Goal: Task Accomplishment & Management: Use online tool/utility

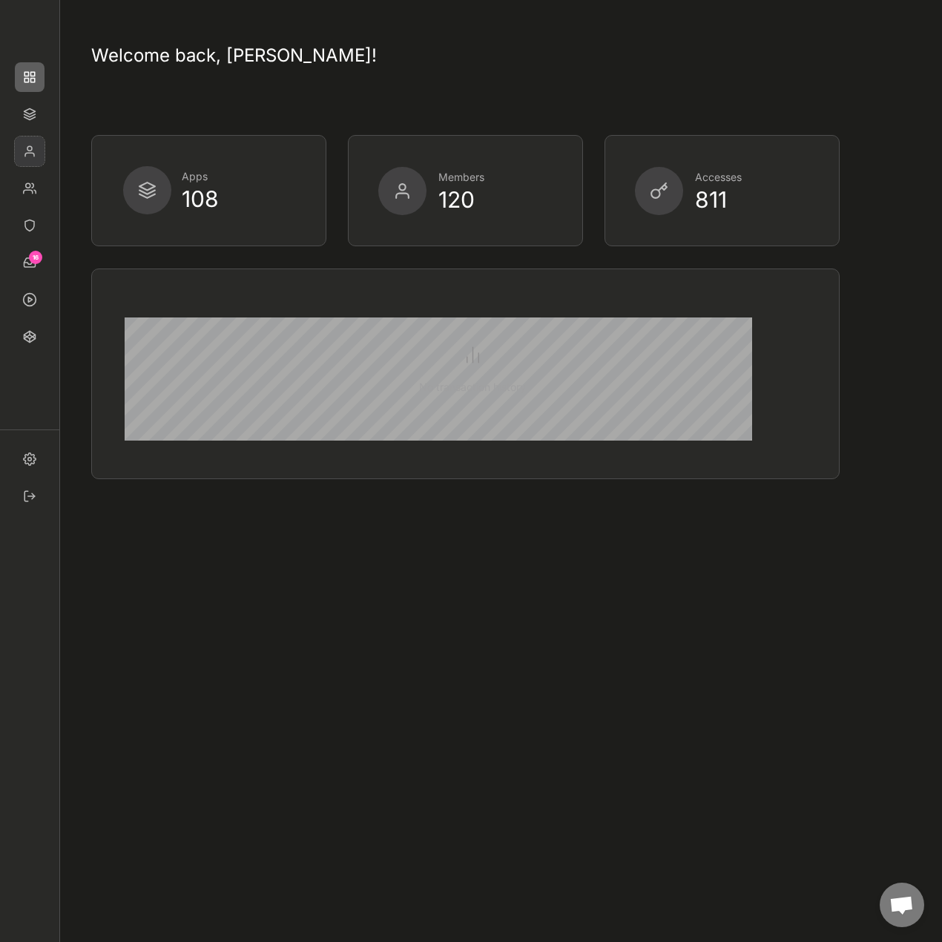
click at [28, 150] on img at bounding box center [30, 152] width 30 height 30
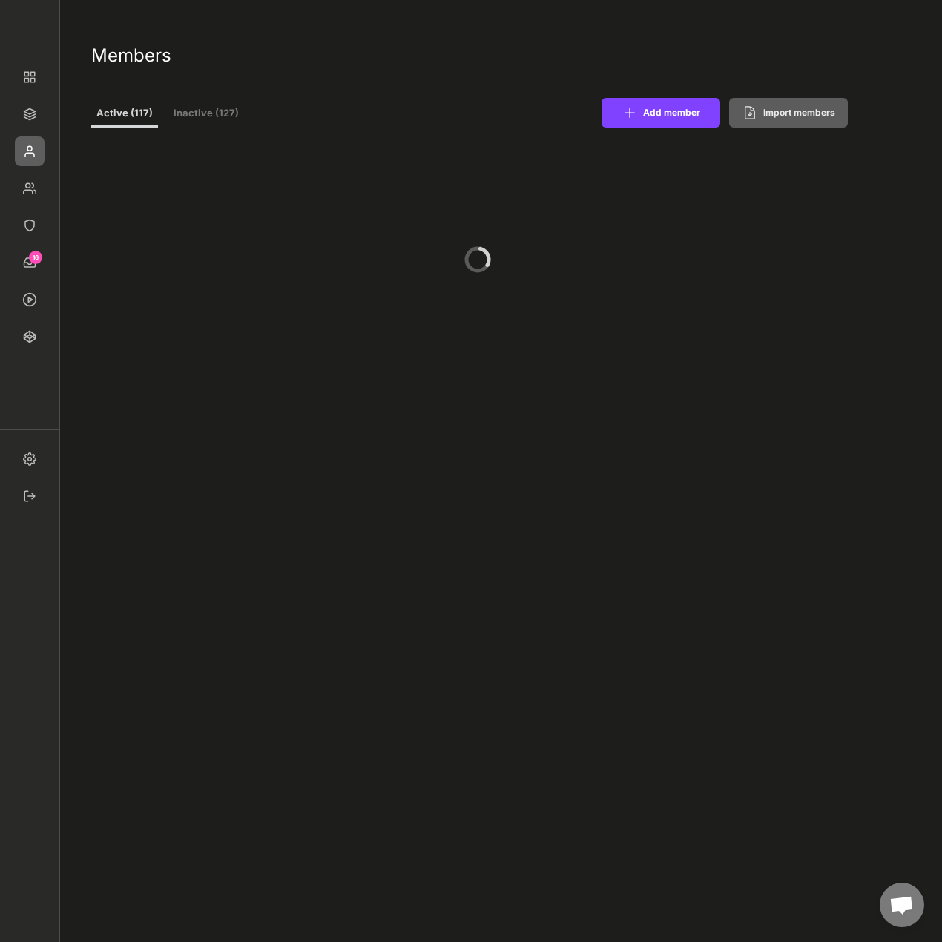
select select ""PLACEHOLDER_1427118222253""
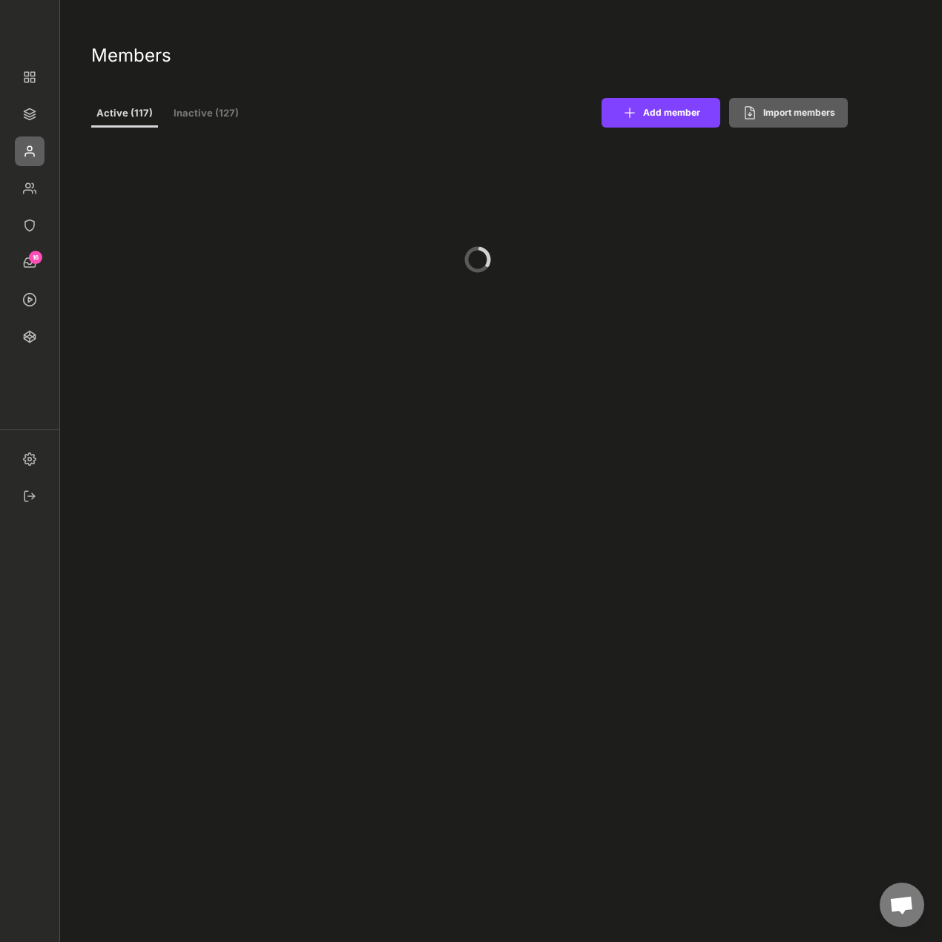
select select ""PLACEHOLDER_1427118222253""
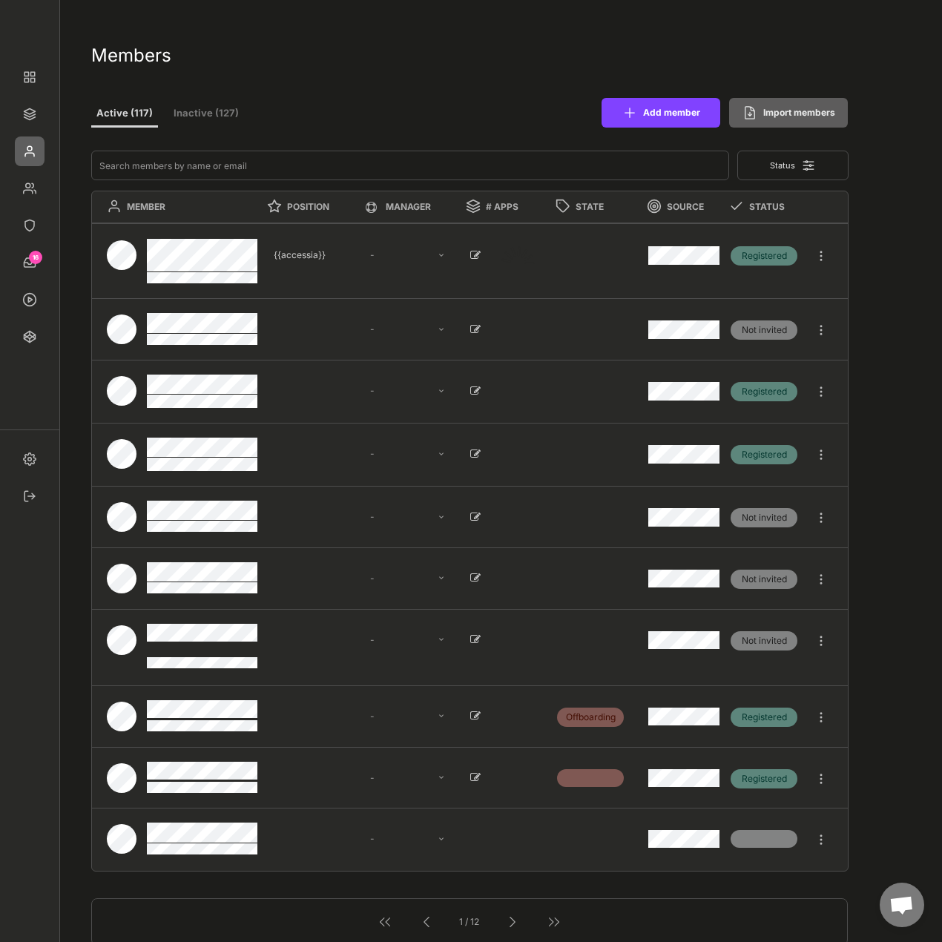
select select ""1348695171700984260__LOOKUP__1677493944989x739134587848360000""
select select ""1348695171700984260__LOOKUP__1665490971195x909736972885056000""
select select ""1348695171700984260__LOOKUP__1665490877502x720811215255738900""
select select ""1348695171700984260__LOOKUP__1665490968243x777252206885620500""
select select ""1348695171700984260__LOOKUP__1665490971195x909736972885056000""
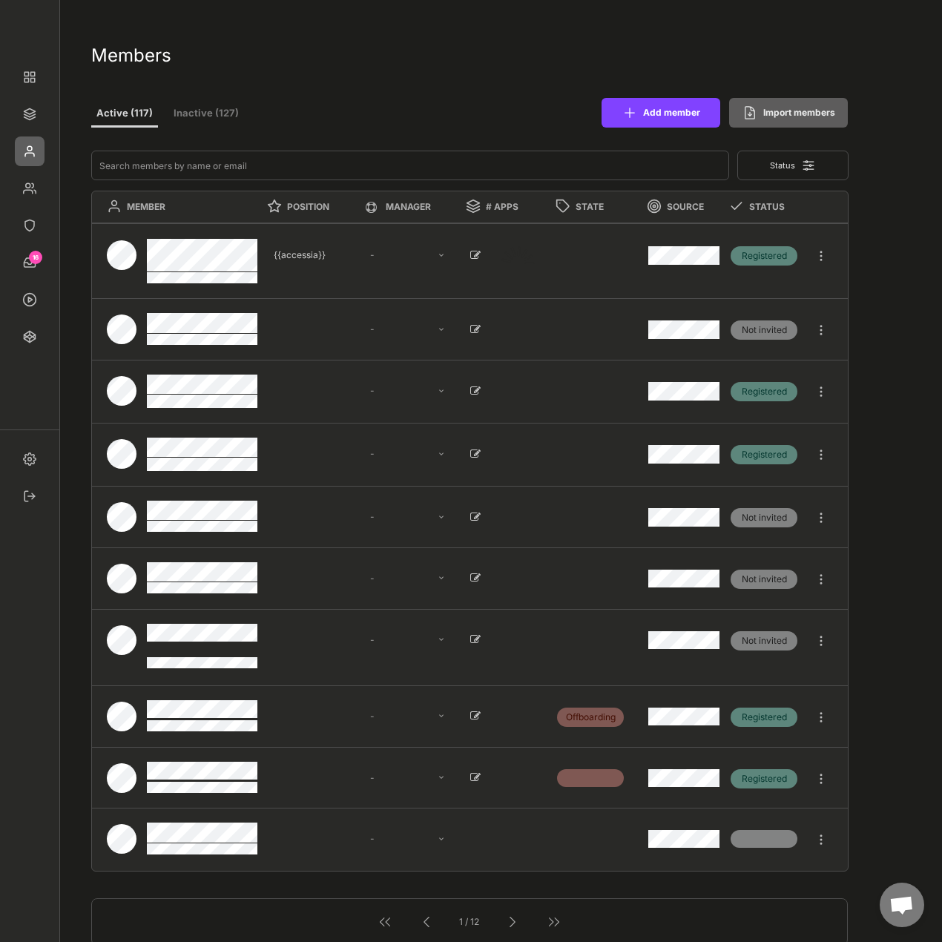
select select ""1348695171700984260__LOOKUP__1665490670911x779929032210714000""
select select ""1348695171700984260__LOOKUP__1660121528802x892918515886457900""
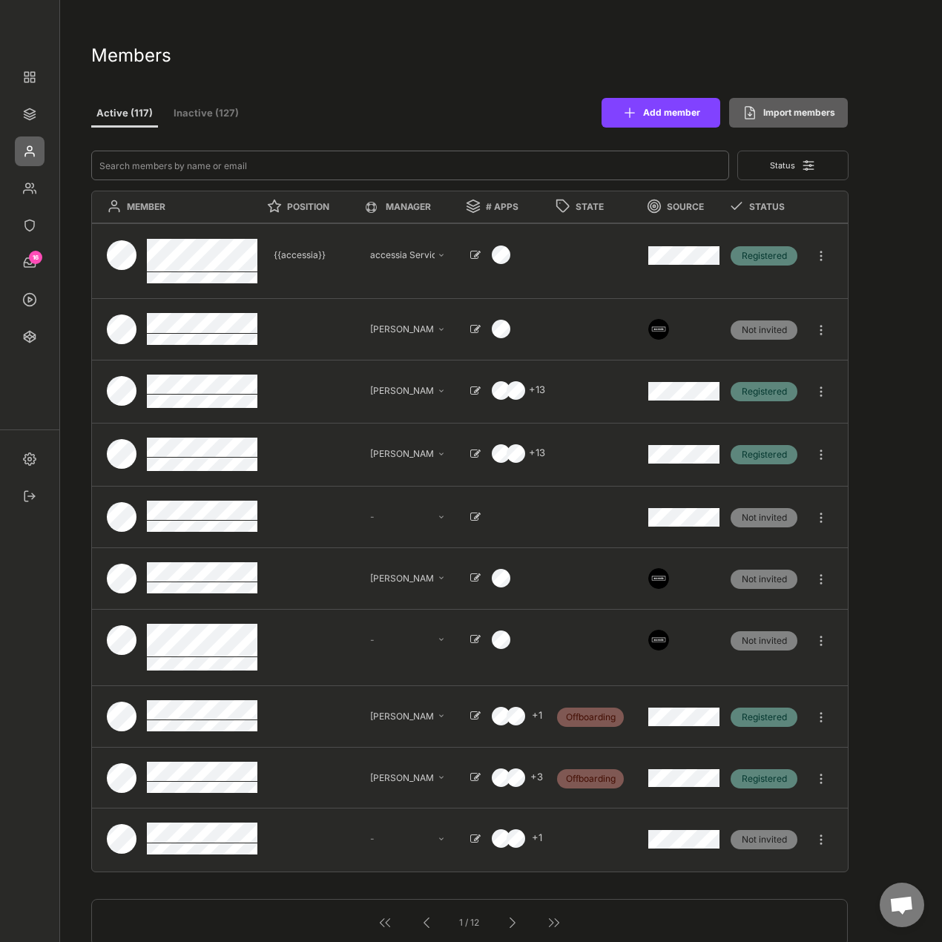
click at [160, 168] on input "input" at bounding box center [410, 166] width 638 height 30
click at [39, 234] on img at bounding box center [30, 226] width 30 height 30
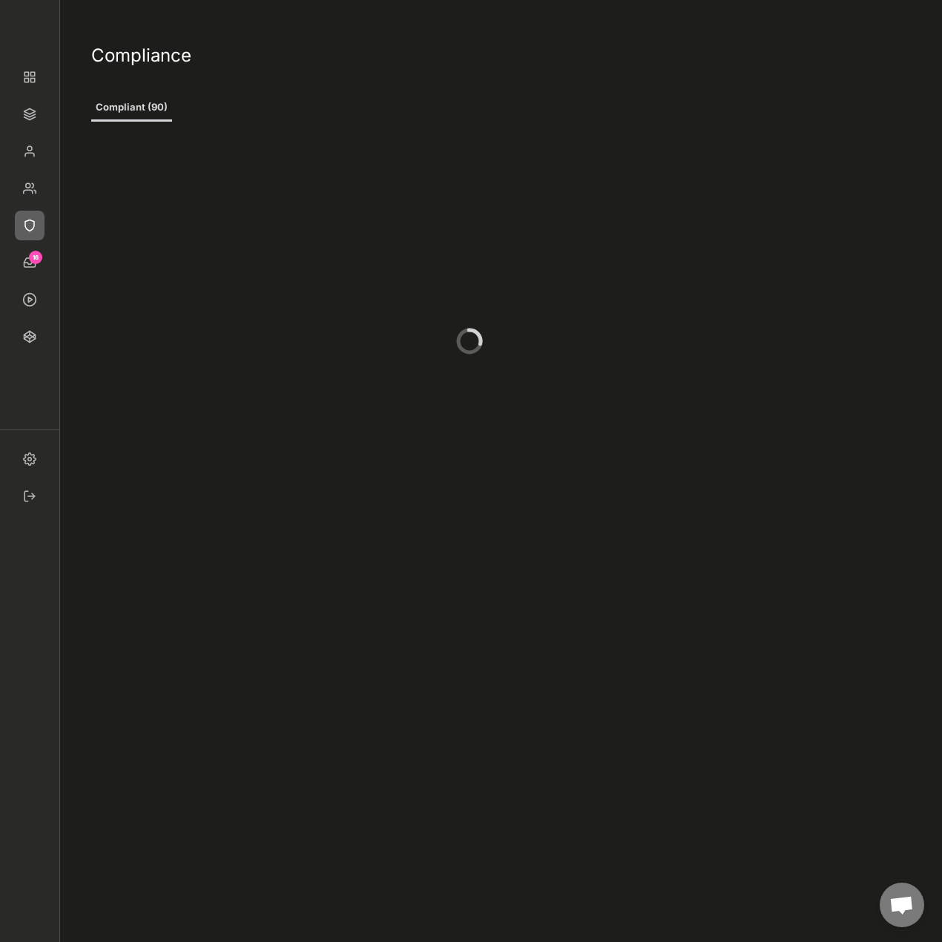
type input "5"
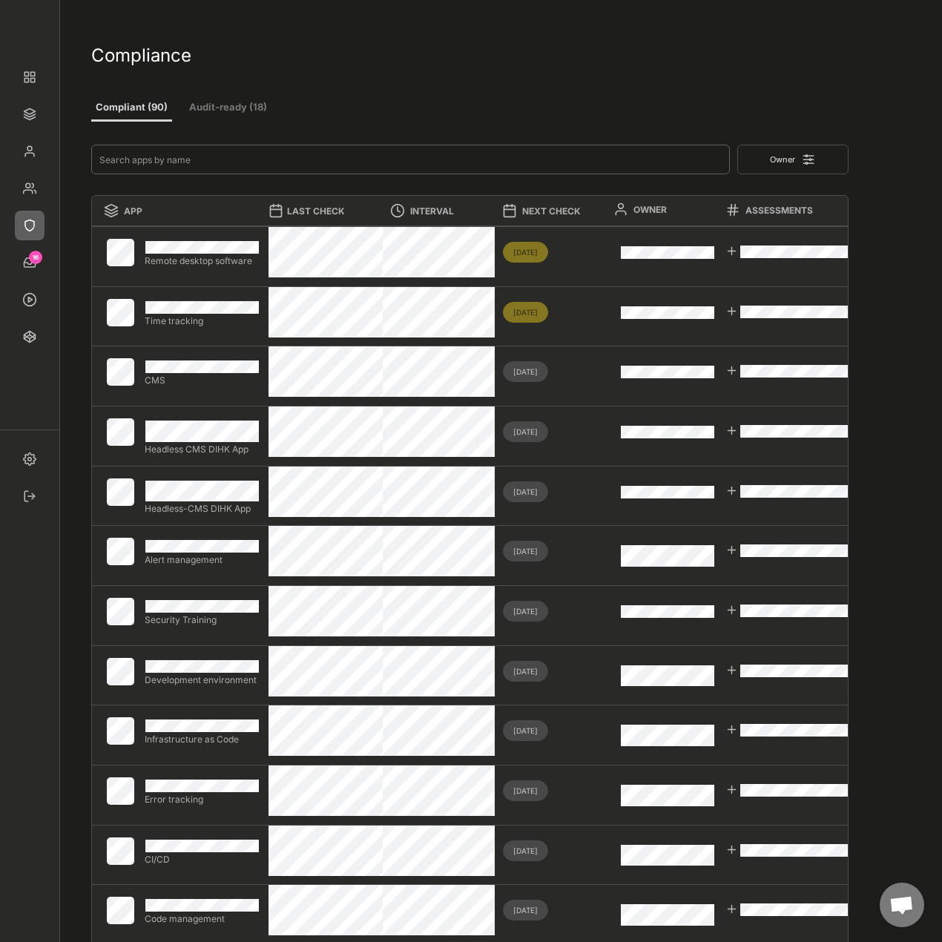
click at [137, 160] on input "input" at bounding box center [410, 160] width 639 height 30
type input "co"
type input "1"
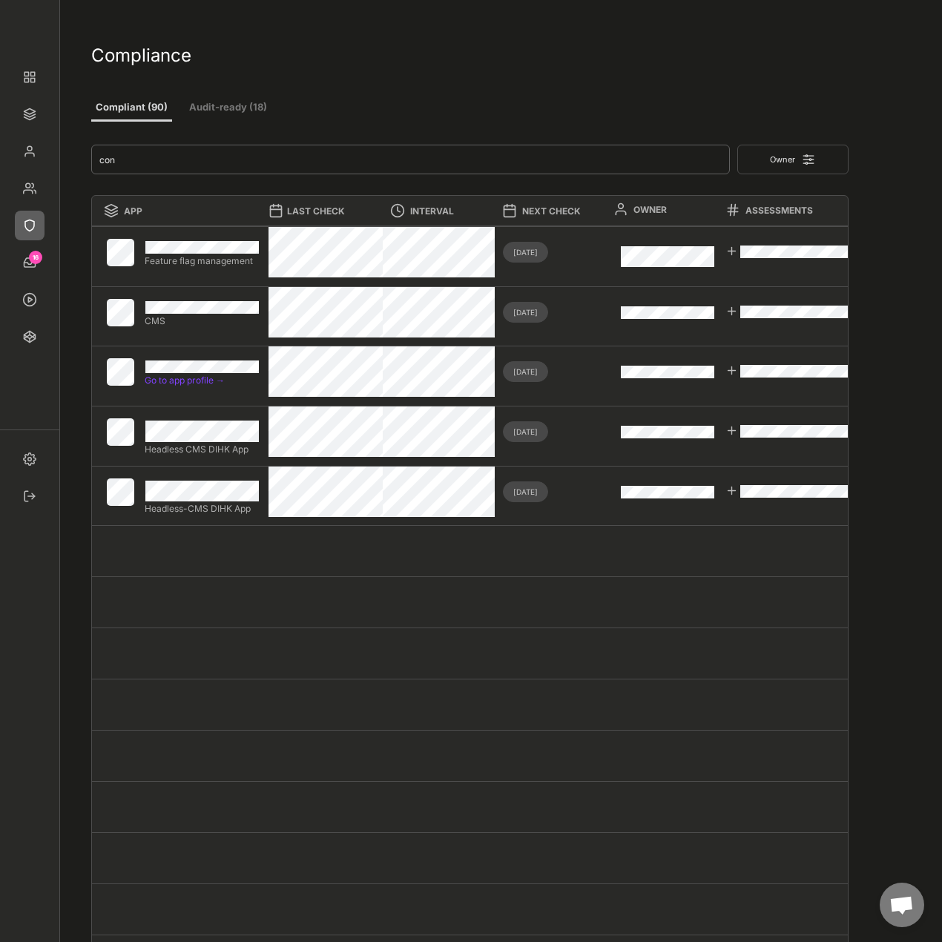
type input "con"
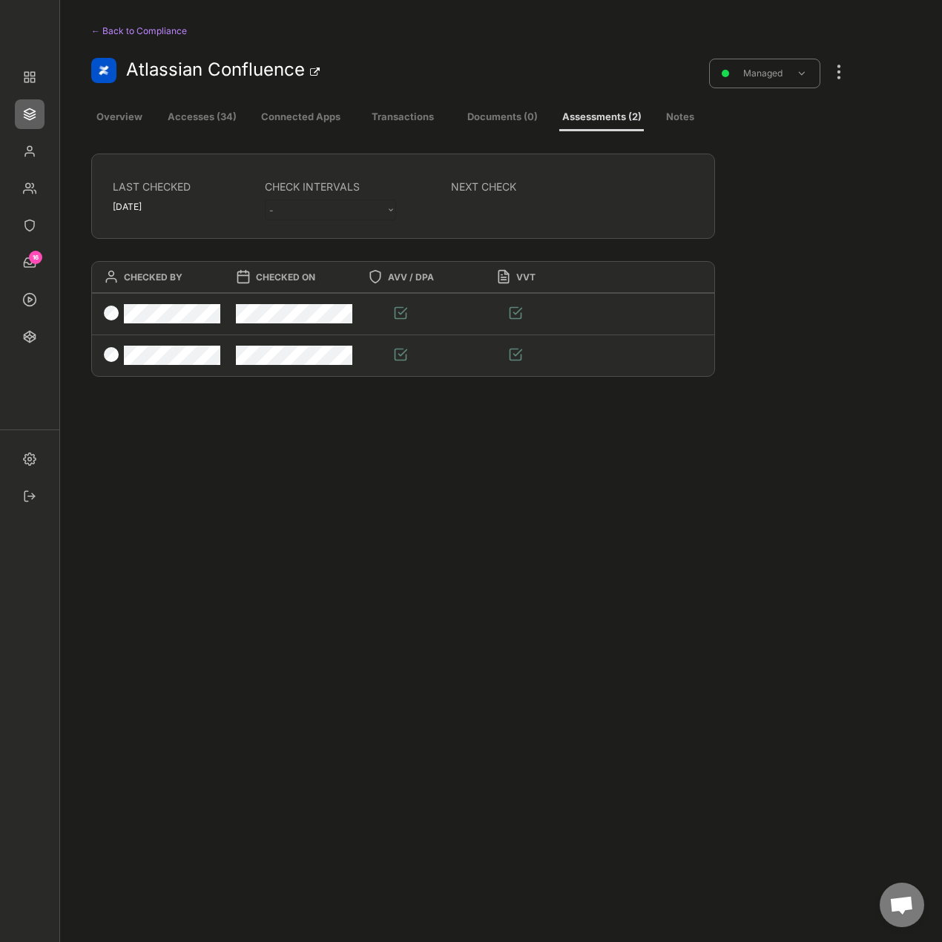
select select ""every_6_months""
click at [184, 128] on button "Accesses (34)" at bounding box center [202, 118] width 85 height 27
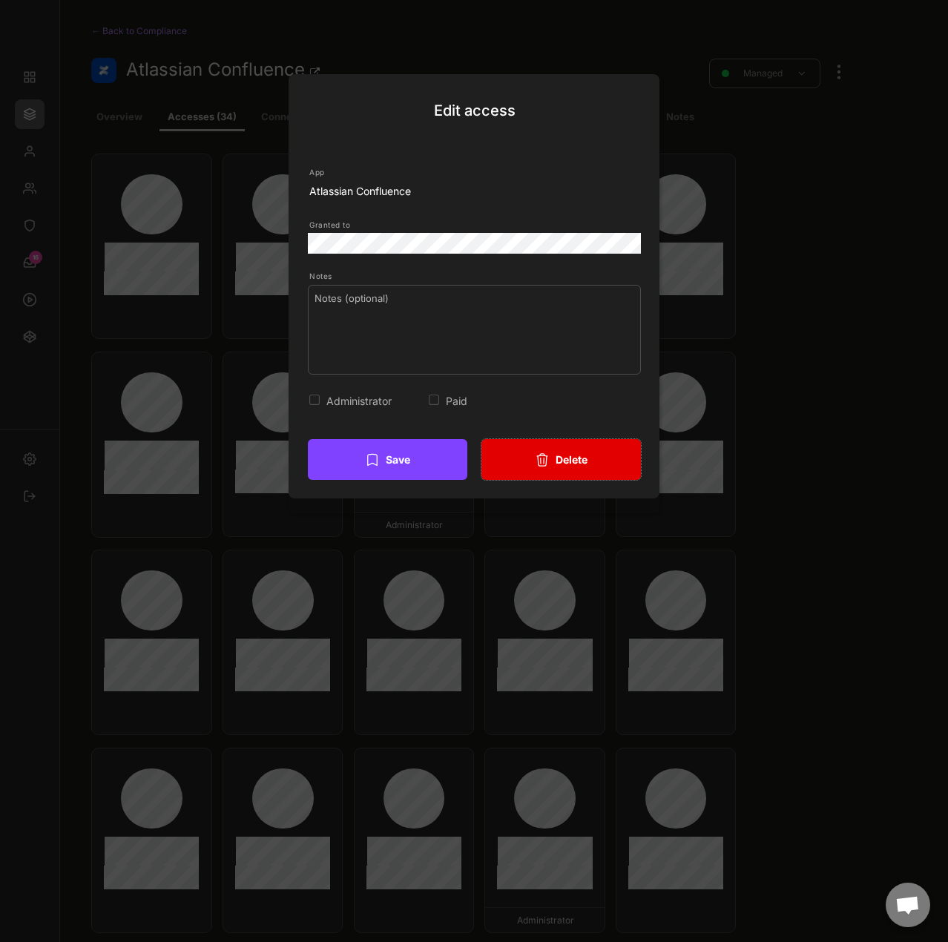
click at [535, 462] on icon at bounding box center [542, 460] width 15 height 15
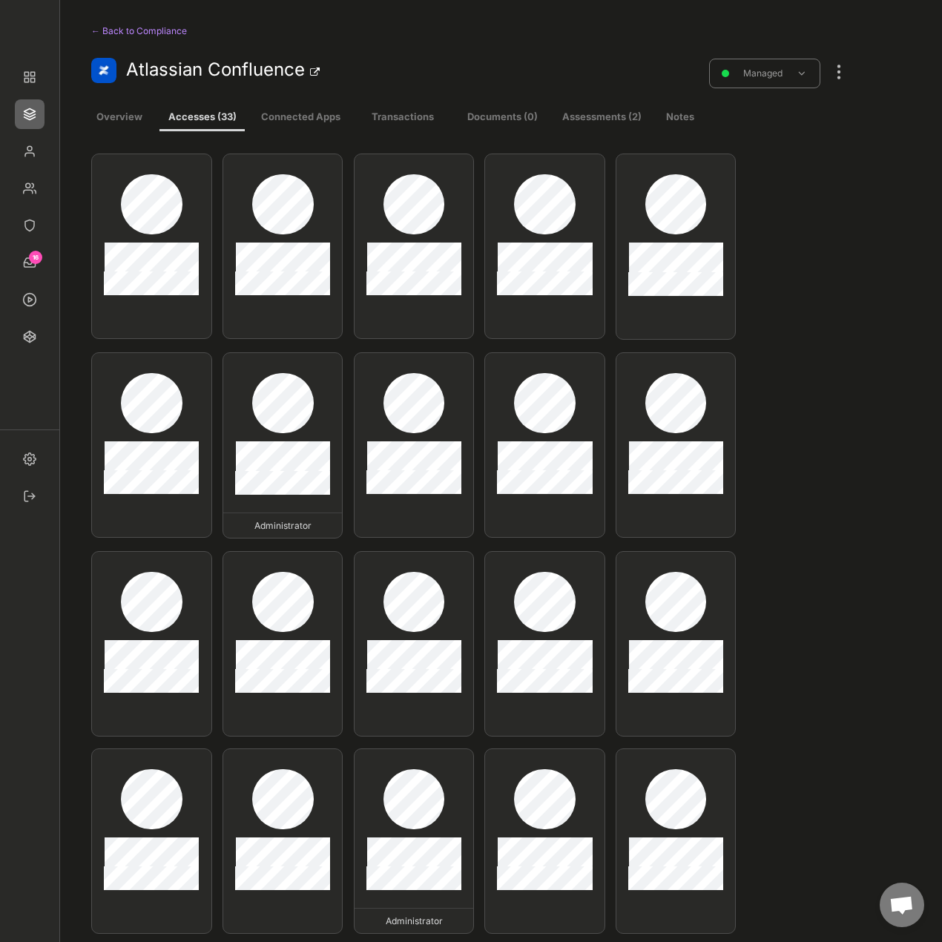
click at [837, 82] on div at bounding box center [839, 64] width 19 height 47
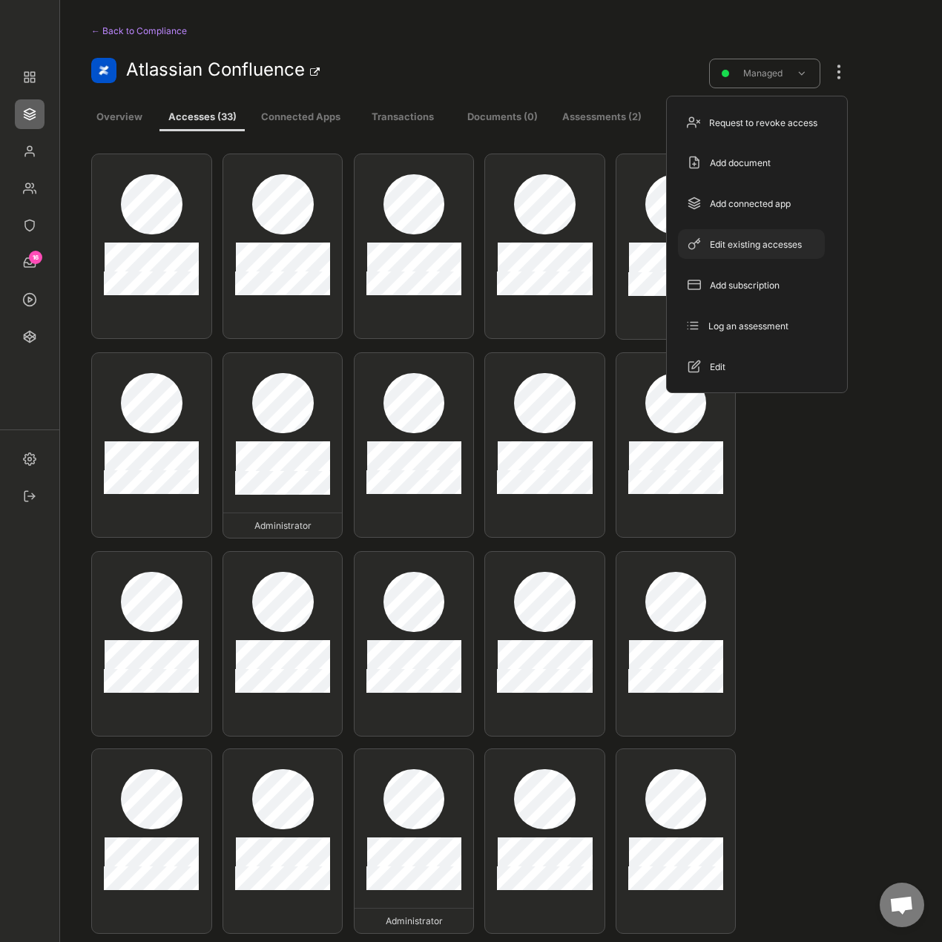
click at [770, 249] on div "Edit existing accesses" at bounding box center [760, 244] width 101 height 13
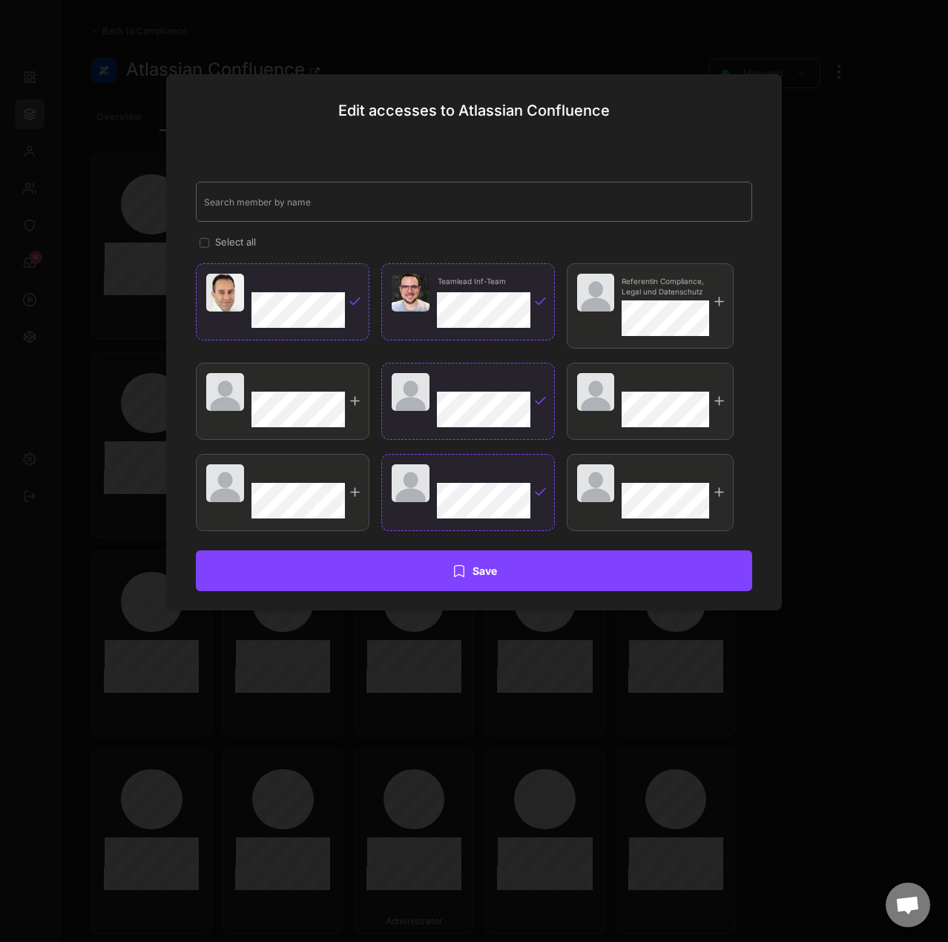
click at [349, 205] on input "input" at bounding box center [474, 202] width 557 height 40
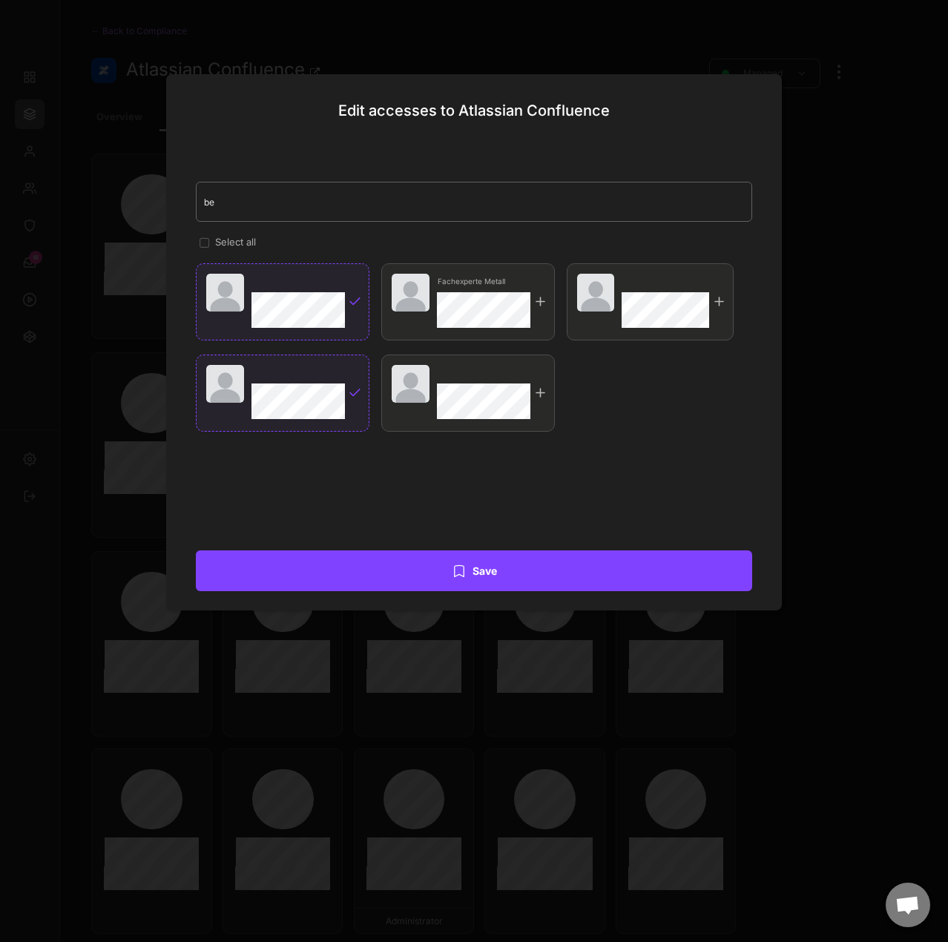
type input "ben"
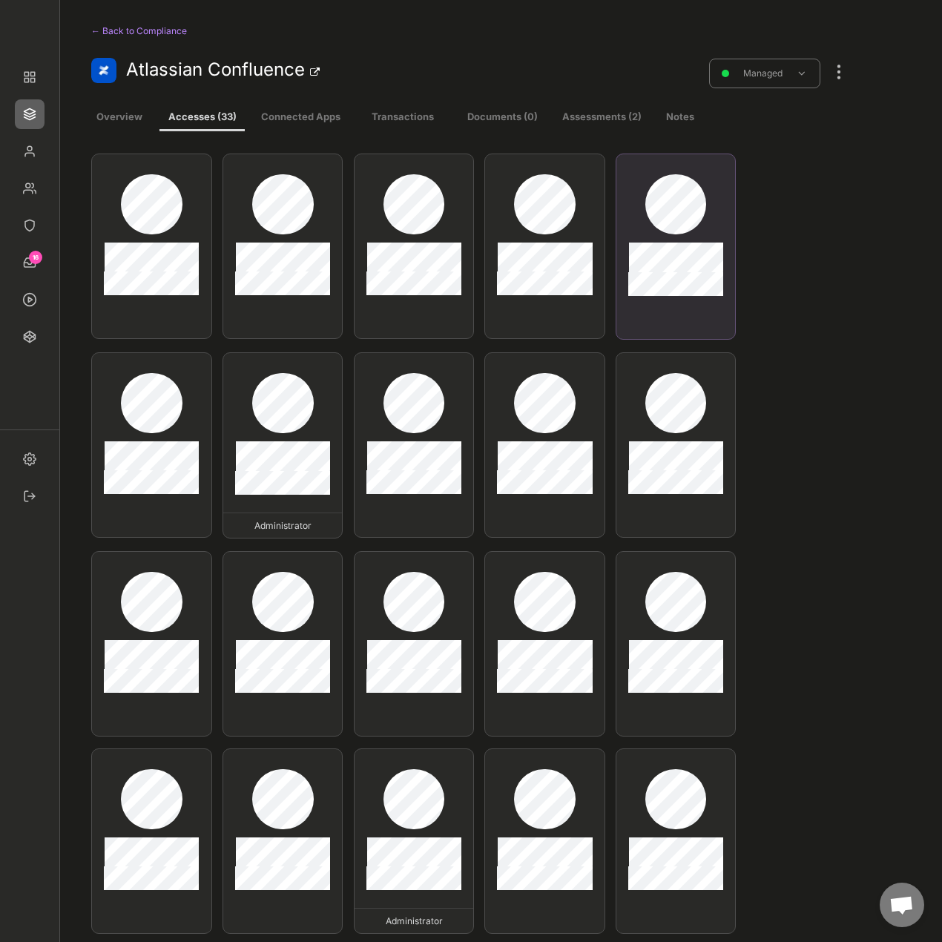
type input "Atlassian Confluence"
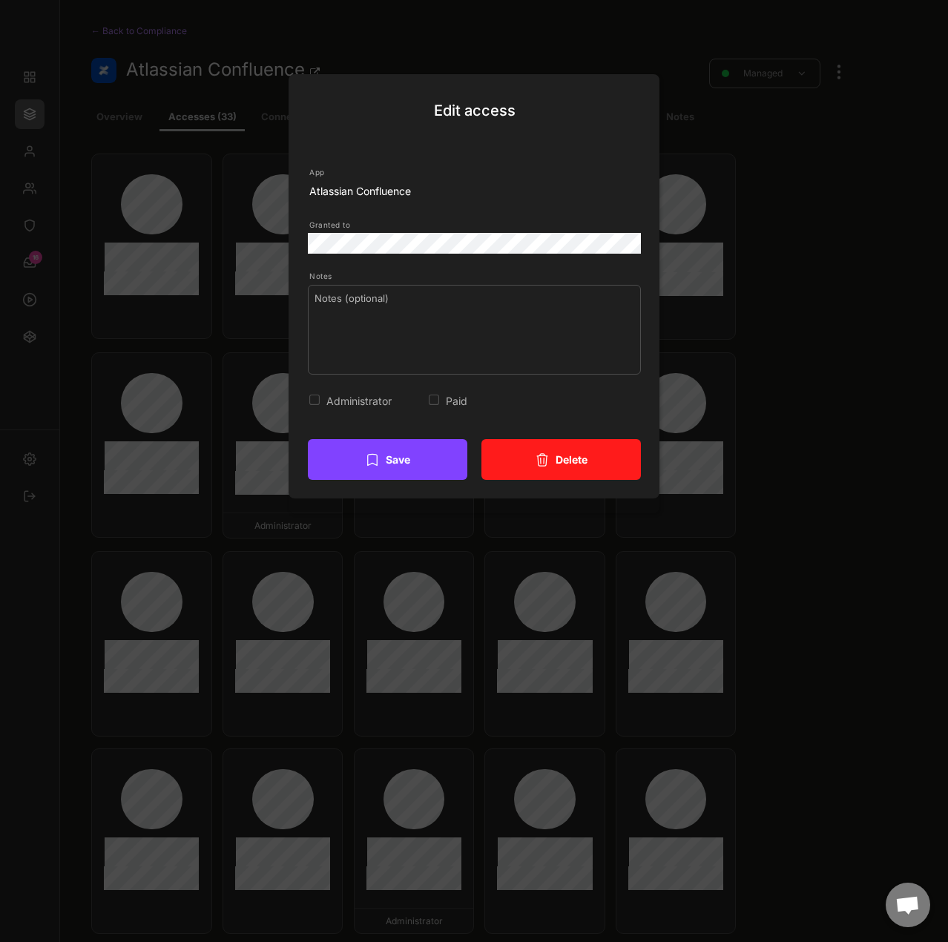
click at [566, 452] on button "Delete" at bounding box center [562, 459] width 160 height 41
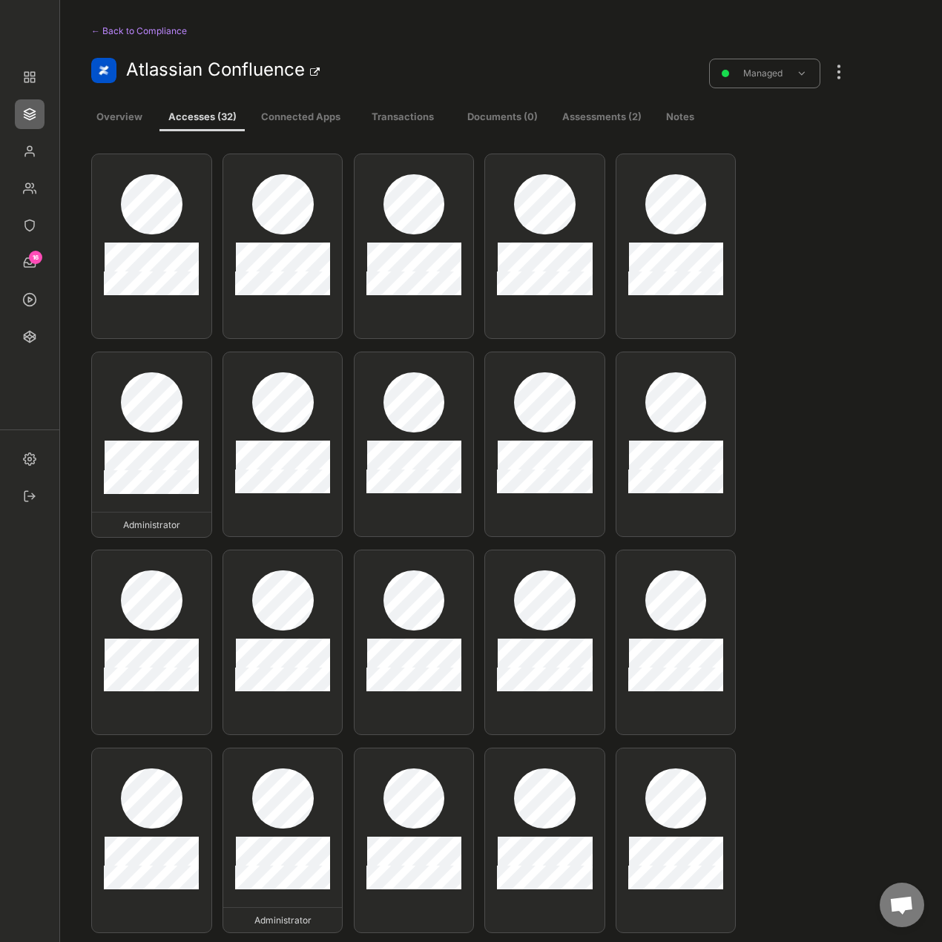
click at [836, 80] on div at bounding box center [839, 64] width 19 height 33
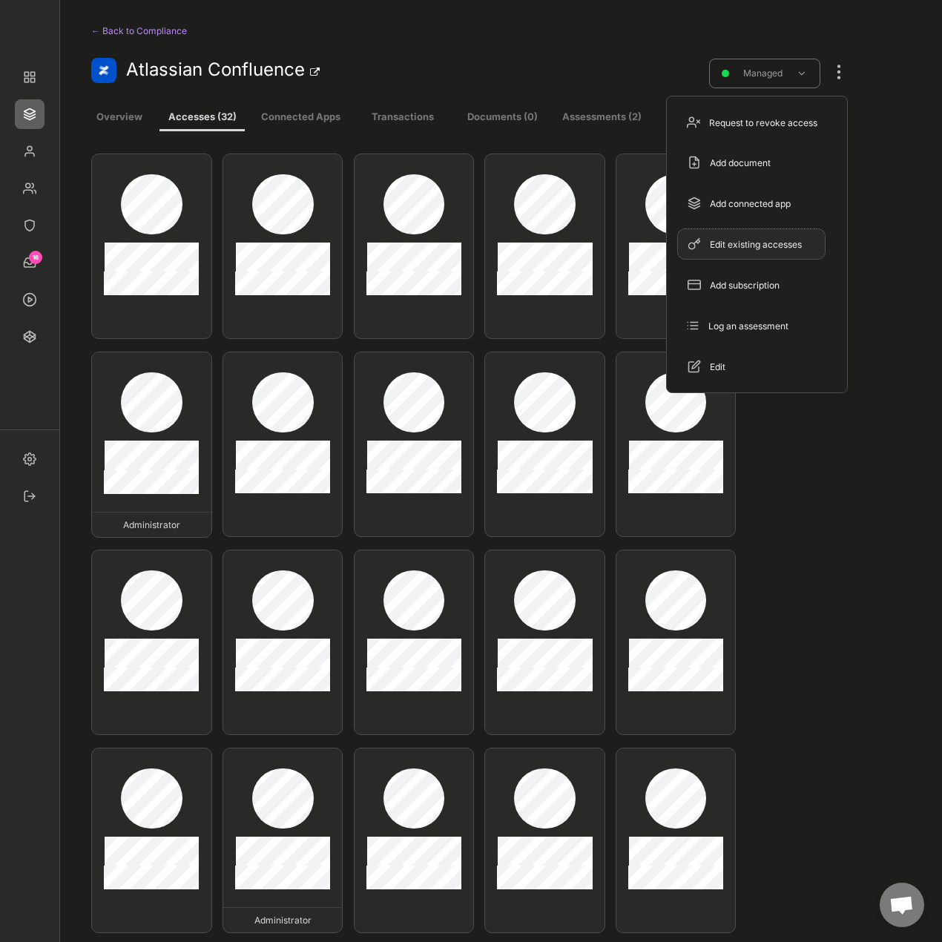
click at [751, 249] on div "Edit existing accesses" at bounding box center [760, 244] width 101 height 13
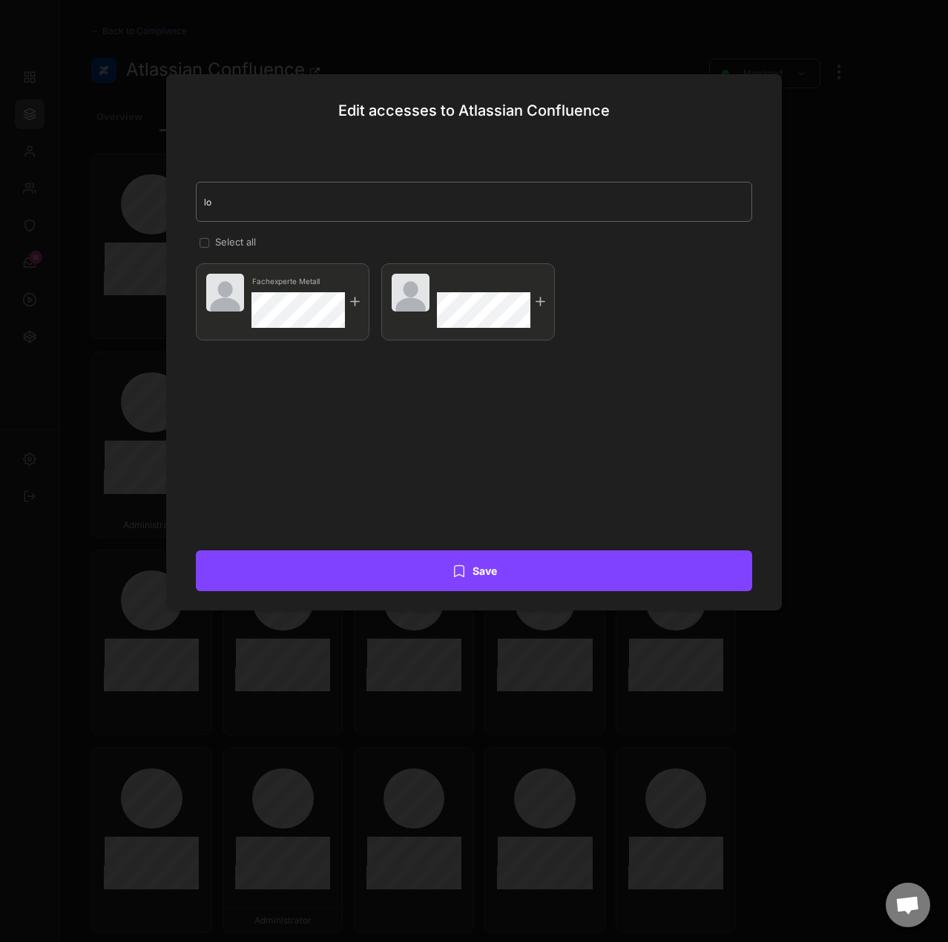
type input "l"
type input "cor"
click at [356, 299] on div at bounding box center [355, 302] width 14 height 14
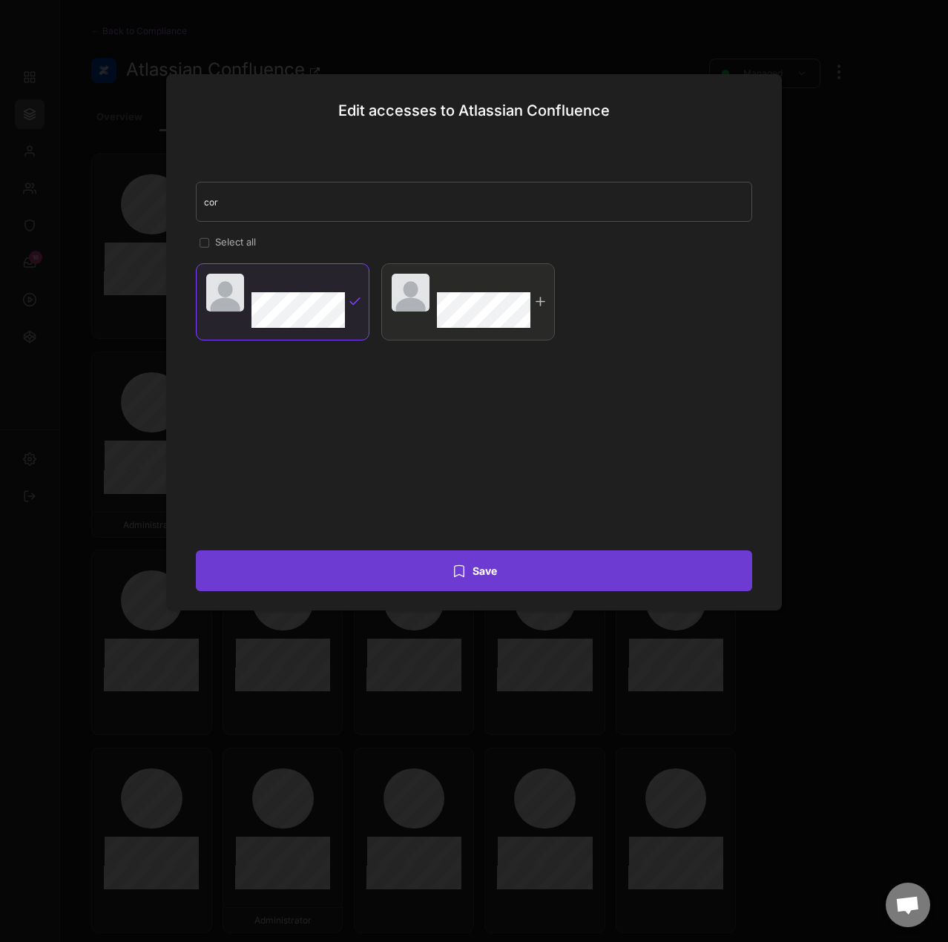
drag, startPoint x: 545, startPoint y: 580, endPoint x: 588, endPoint y: 551, distance: 51.9
click at [545, 579] on button "Save" at bounding box center [474, 571] width 557 height 41
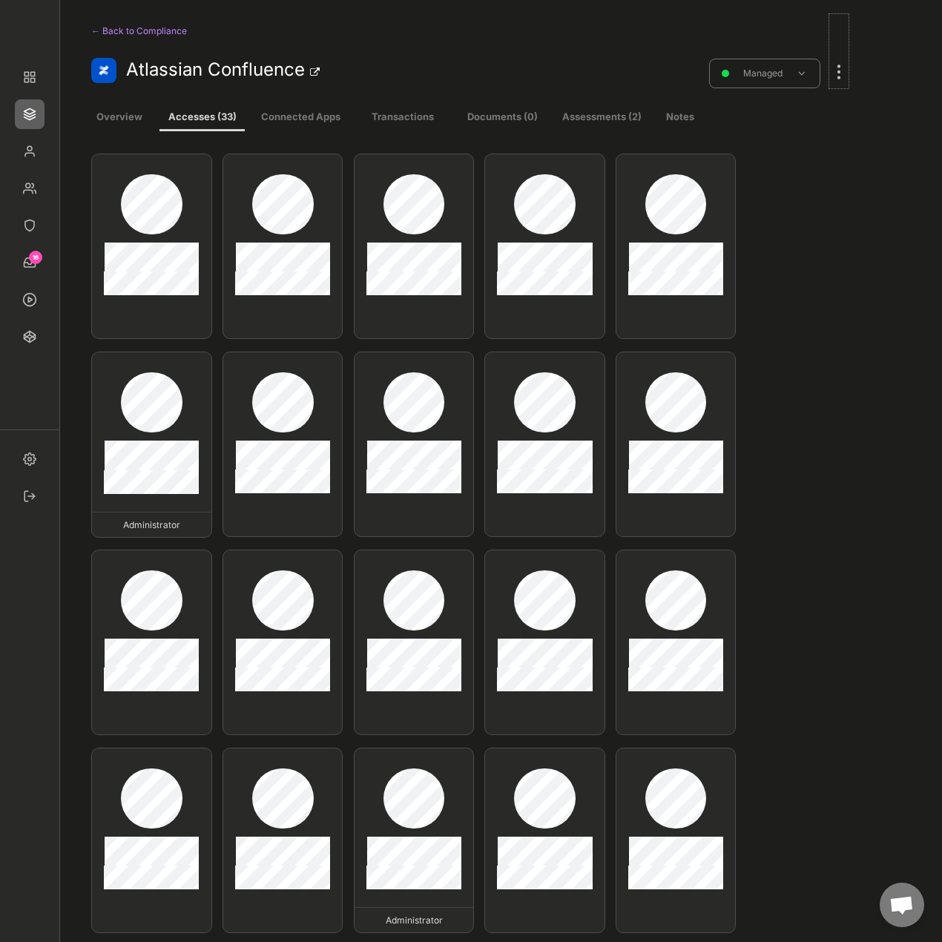
click at [834, 72] on div at bounding box center [839, 64] width 19 height 33
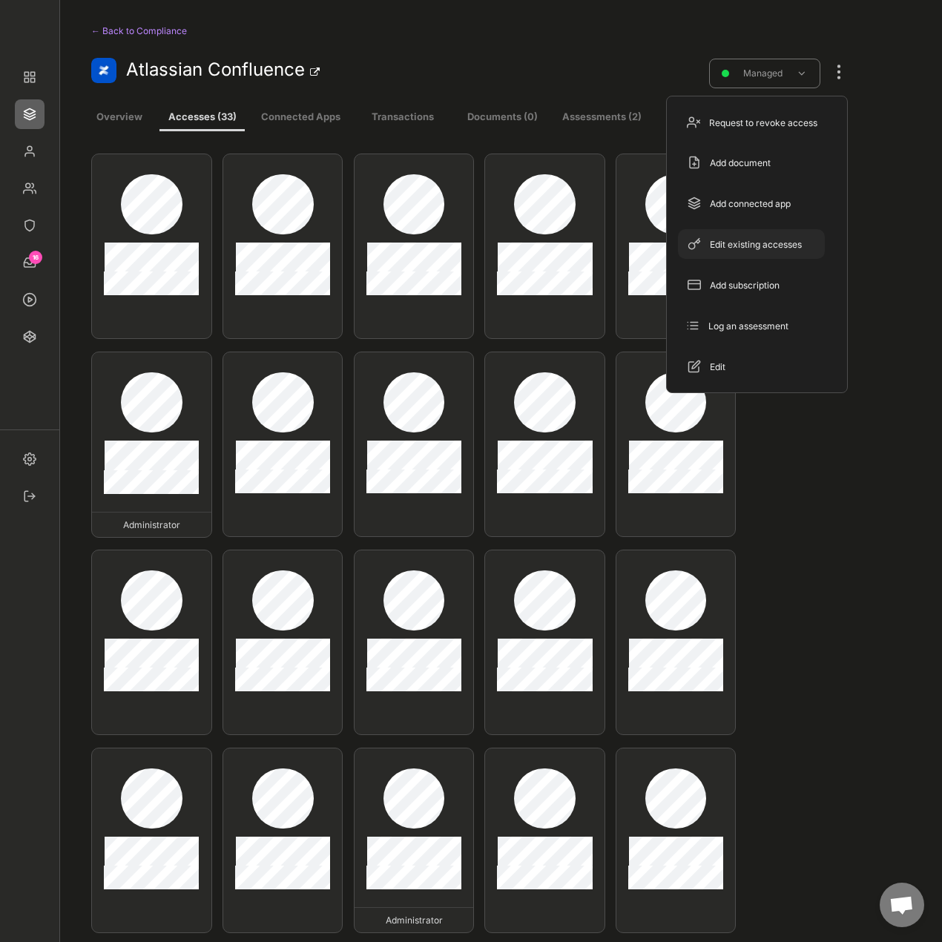
click at [757, 246] on div "Edit existing accesses" at bounding box center [760, 244] width 101 height 13
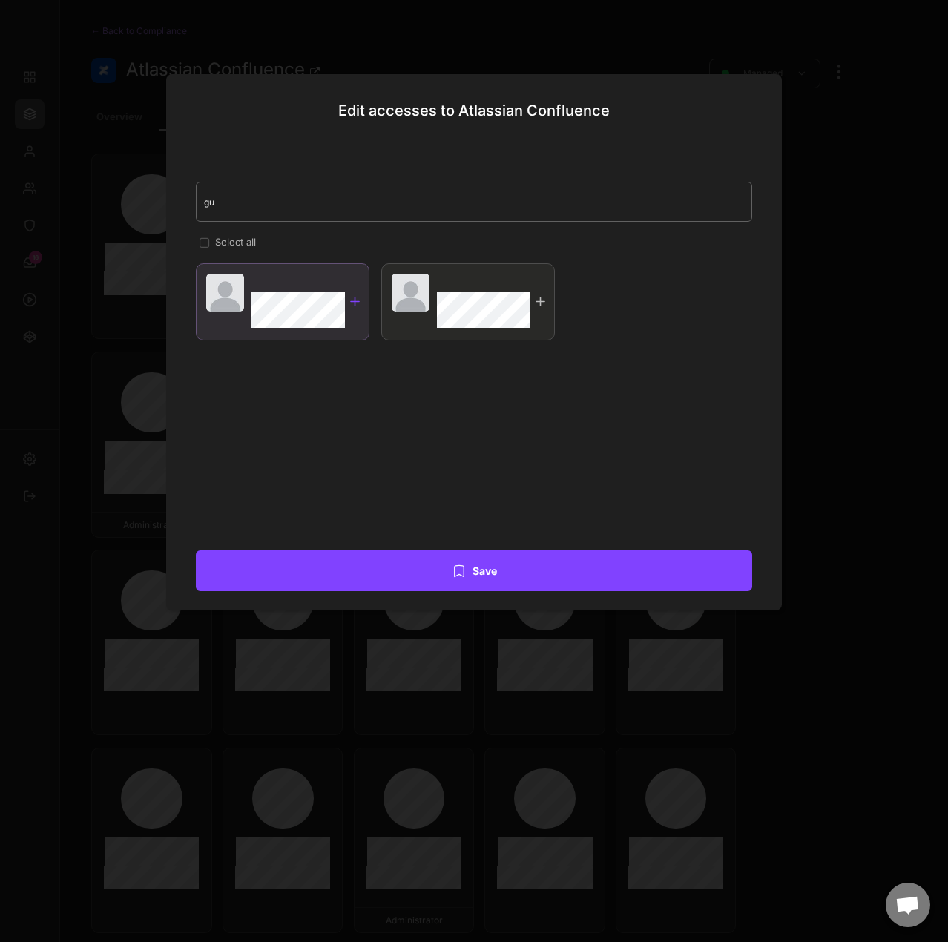
click at [352, 300] on div at bounding box center [355, 302] width 14 height 14
click at [264, 198] on input "input" at bounding box center [474, 202] width 557 height 40
click at [357, 305] on div at bounding box center [355, 302] width 14 height 14
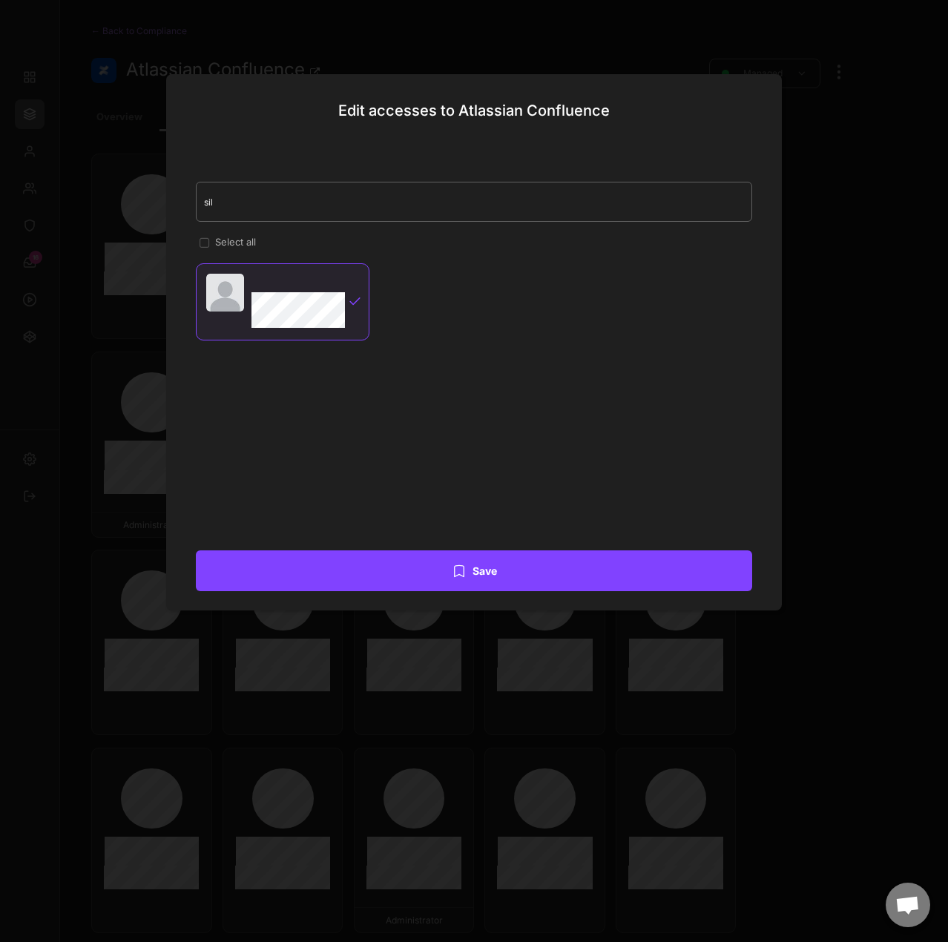
drag, startPoint x: 316, startPoint y: 203, endPoint x: 163, endPoint y: 194, distance: 153.9
click at [163, 194] on body "Members Active (117) Inactive (127) Add member Import members Status MEMBER POS…" at bounding box center [474, 471] width 948 height 942
type input "g"
type input "rob"
click at [359, 306] on div at bounding box center [355, 302] width 14 height 14
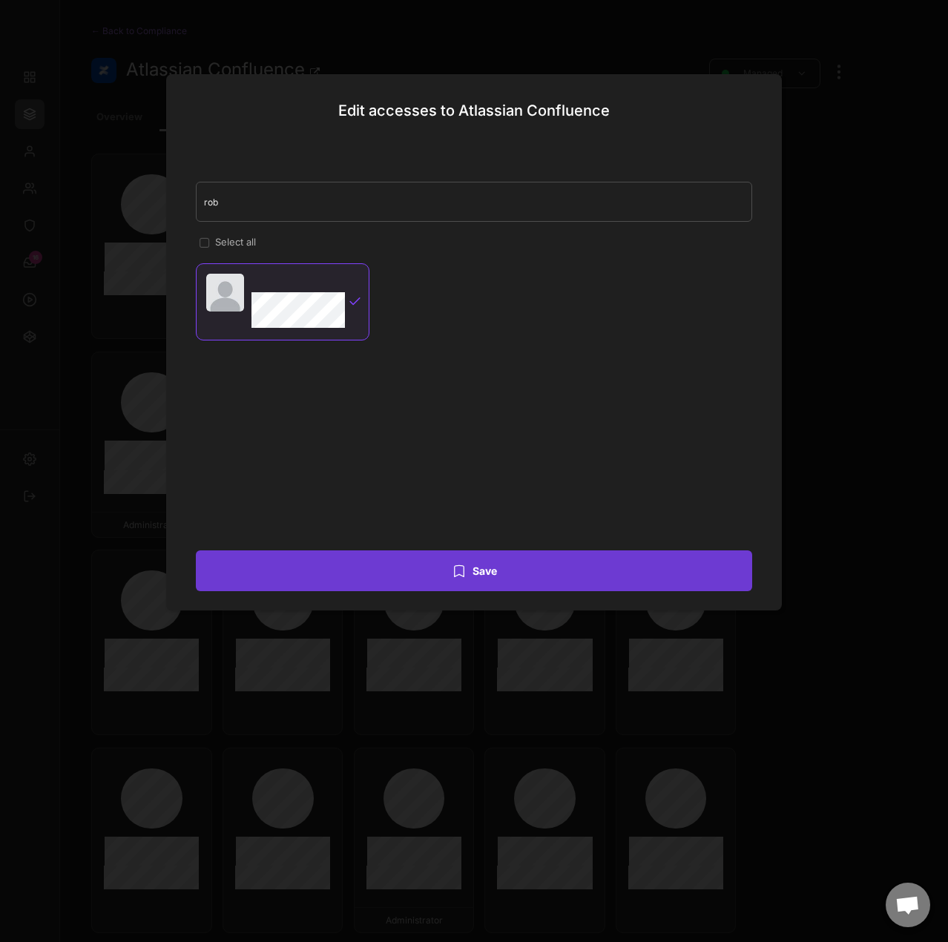
click at [558, 577] on button "Save" at bounding box center [474, 571] width 557 height 41
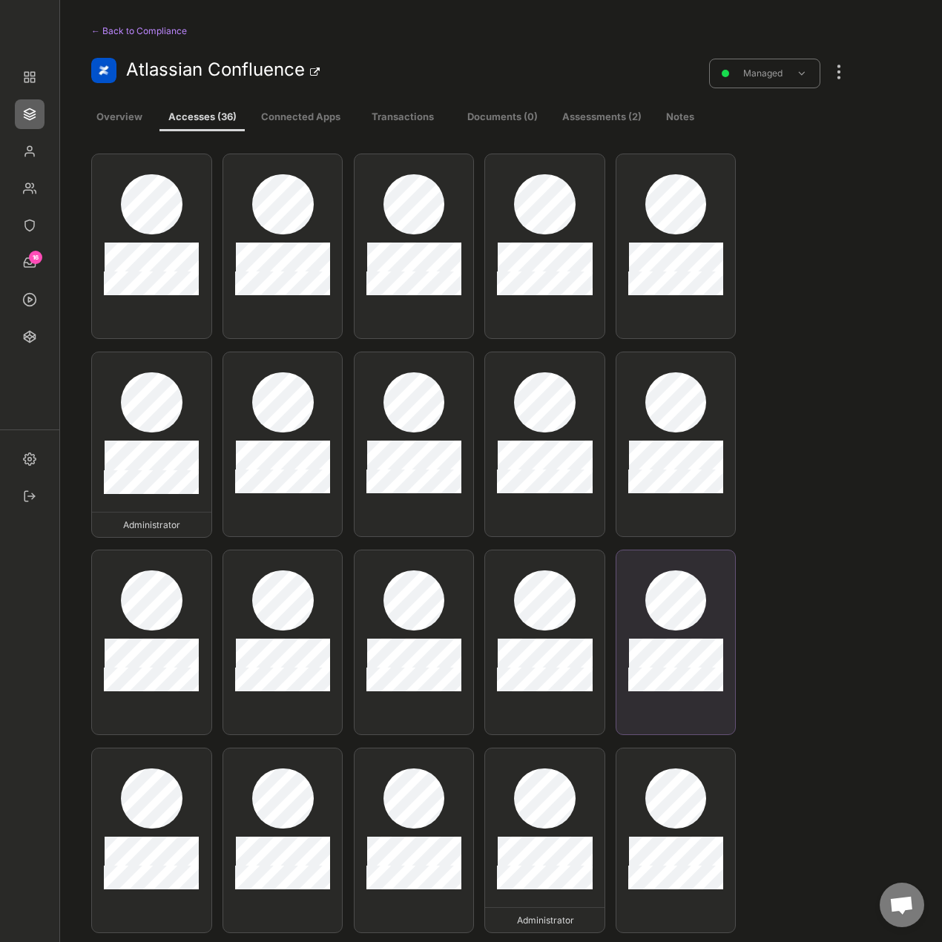
type textarea "Onboarding Jessica Mitzel"
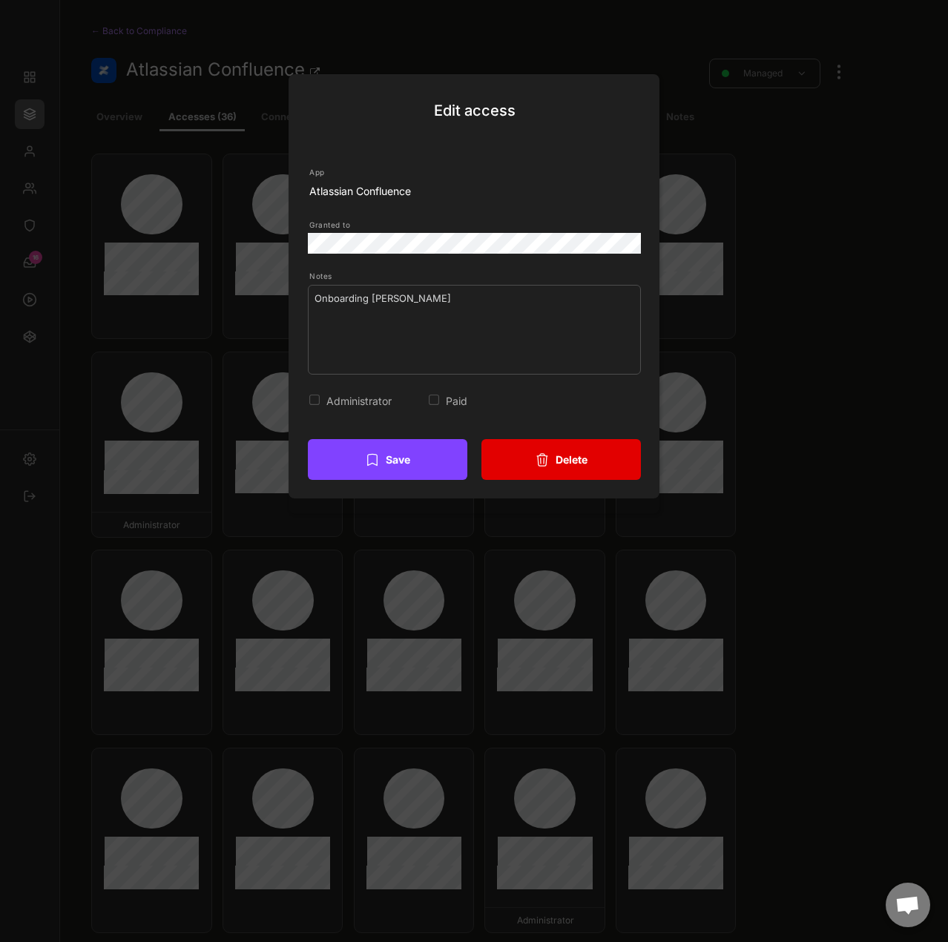
click at [593, 456] on button "Delete" at bounding box center [562, 459] width 160 height 41
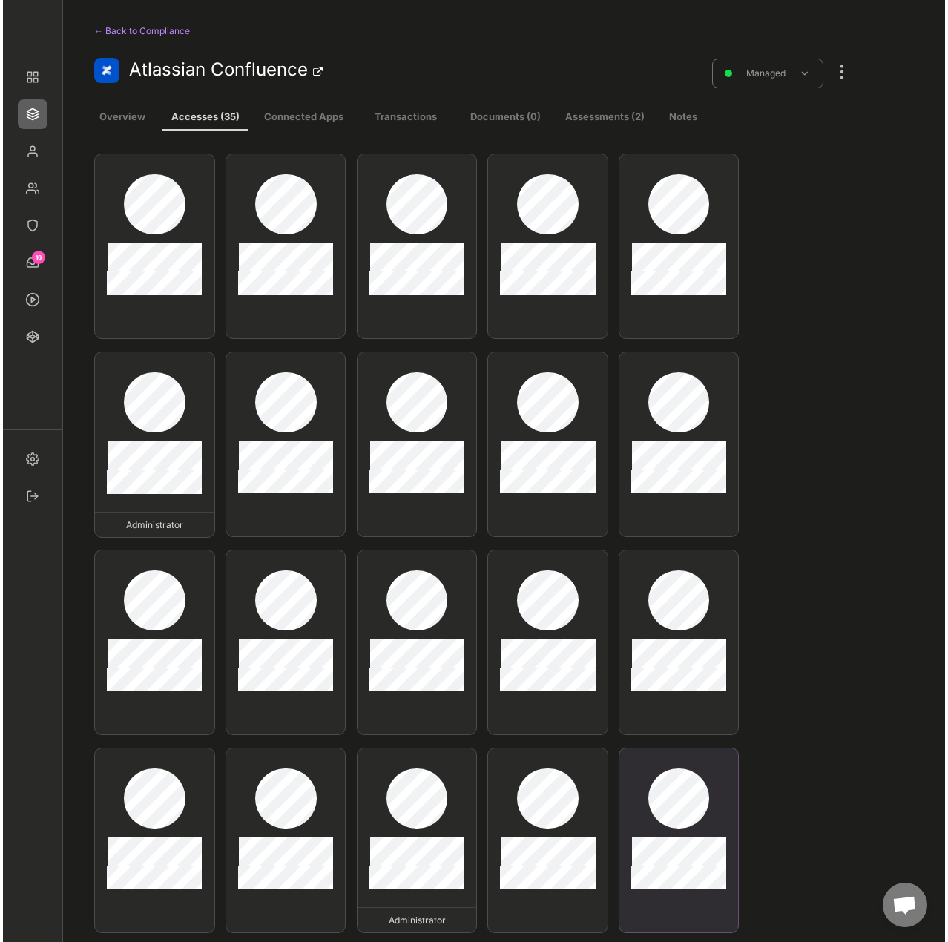
type textarea "Onboarding Marcel Test 2"
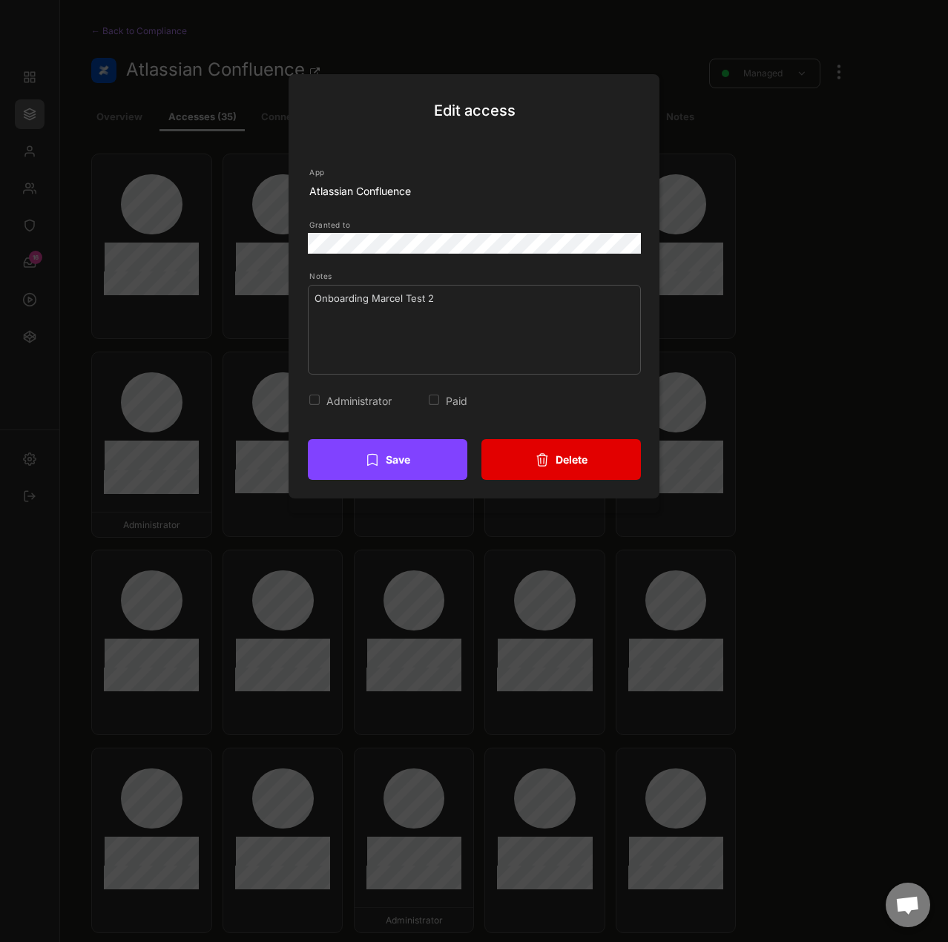
click at [601, 464] on button "Delete" at bounding box center [562, 459] width 160 height 41
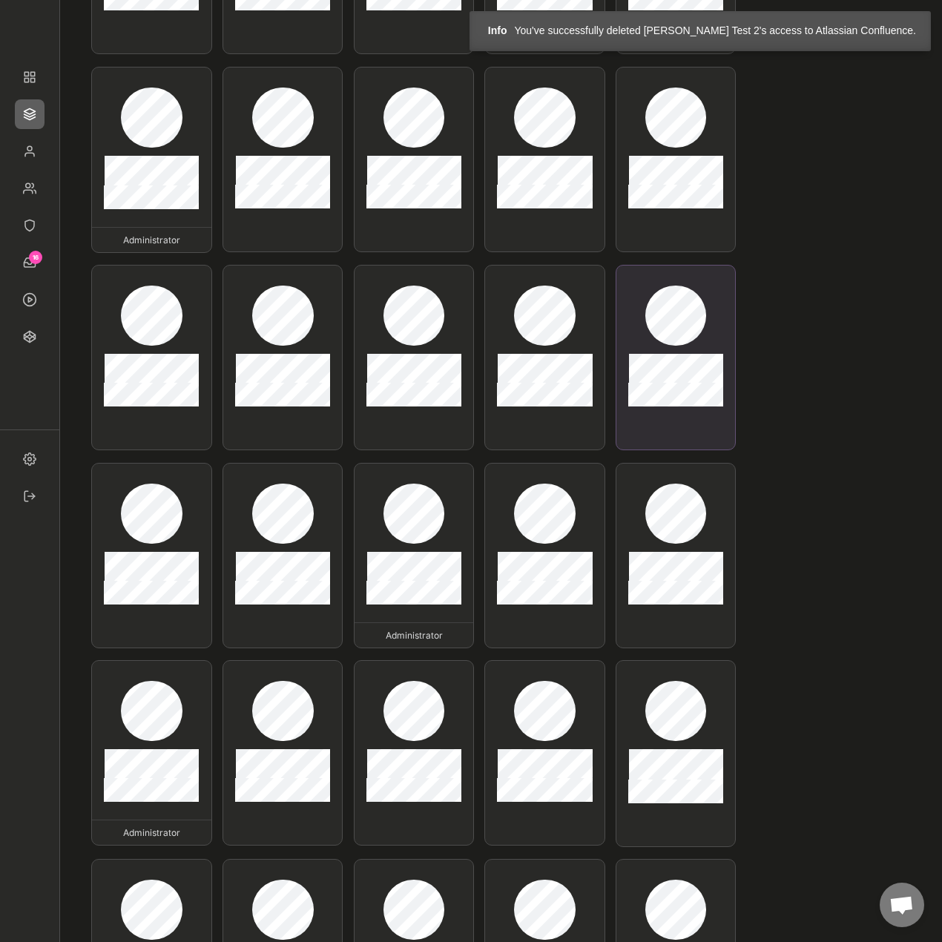
scroll to position [297, 0]
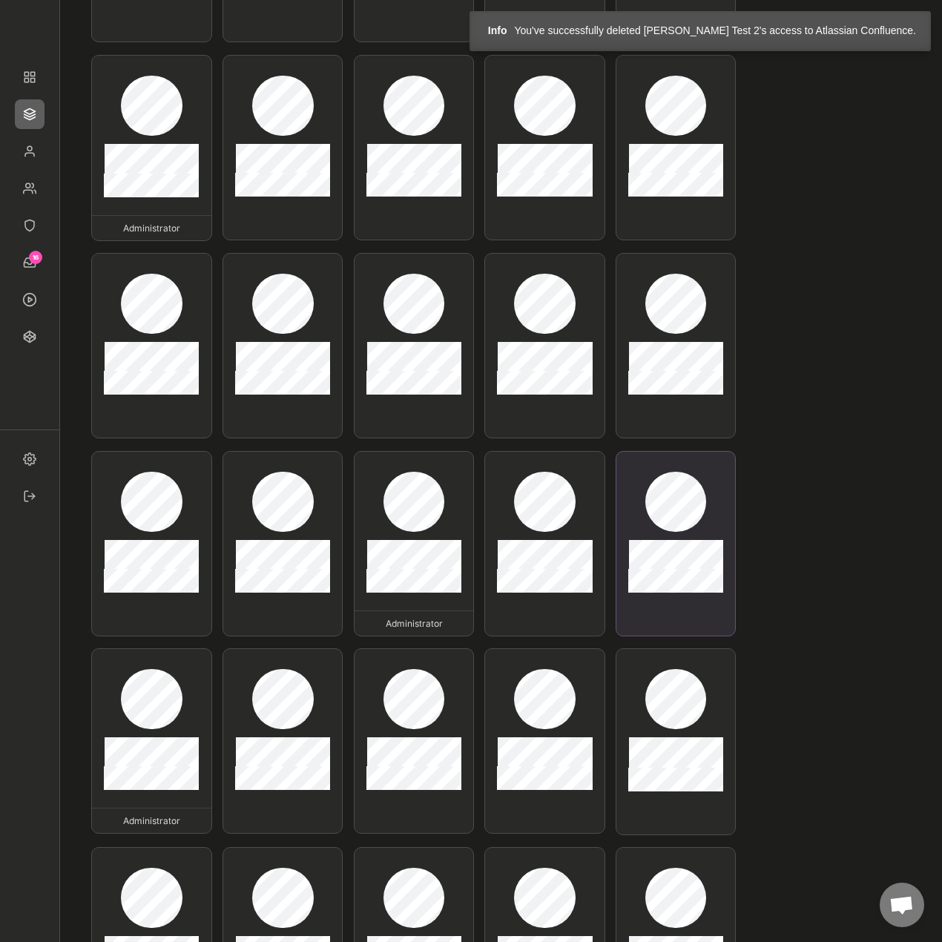
type textarea "Onboarding Marcel Tester"
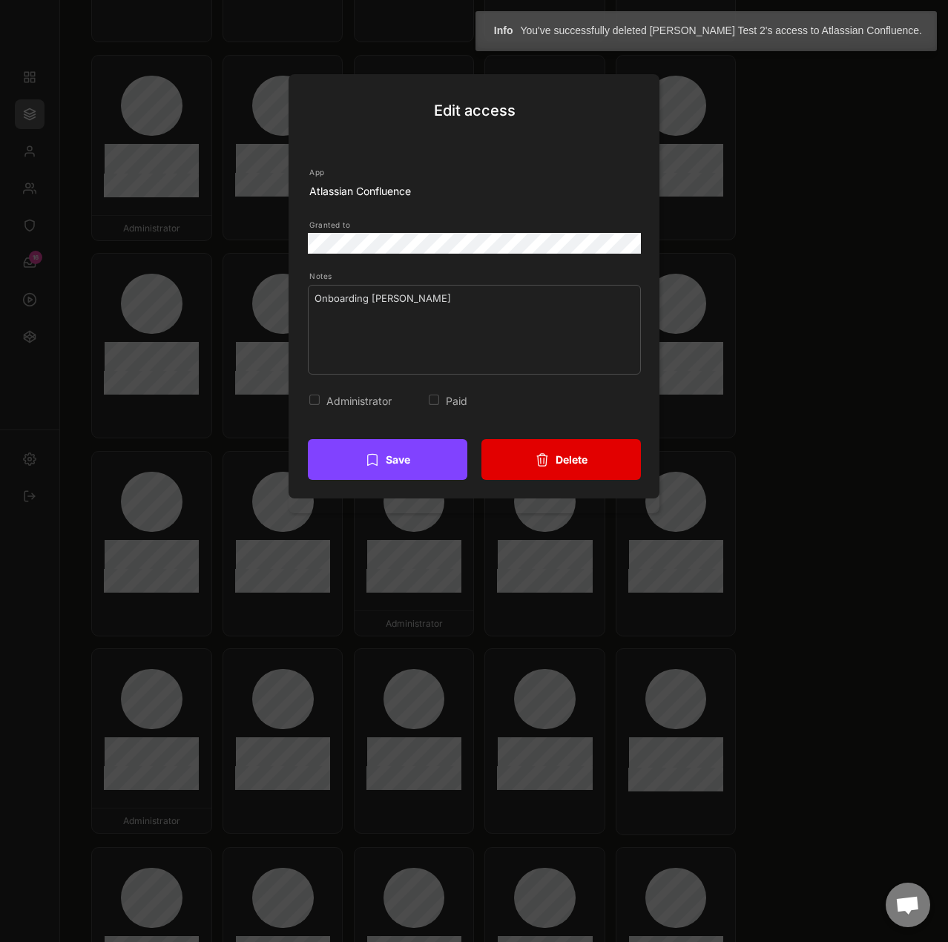
click at [588, 467] on button "Delete" at bounding box center [562, 459] width 160 height 41
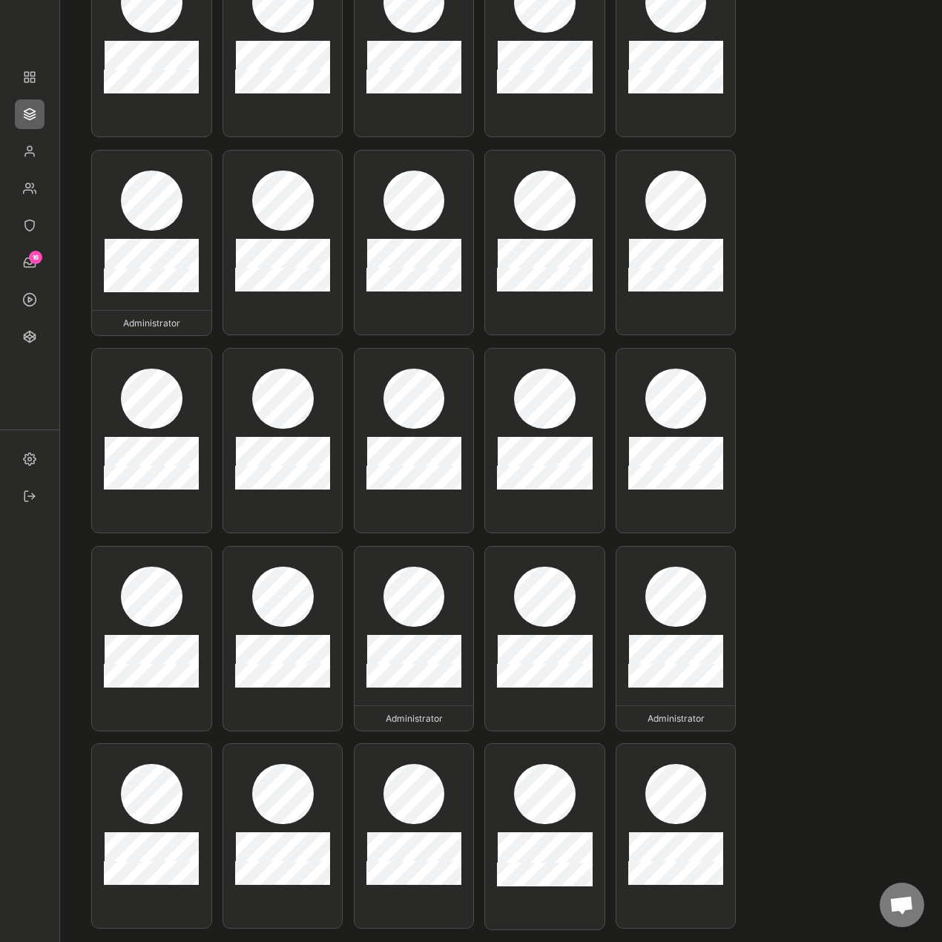
scroll to position [0, 0]
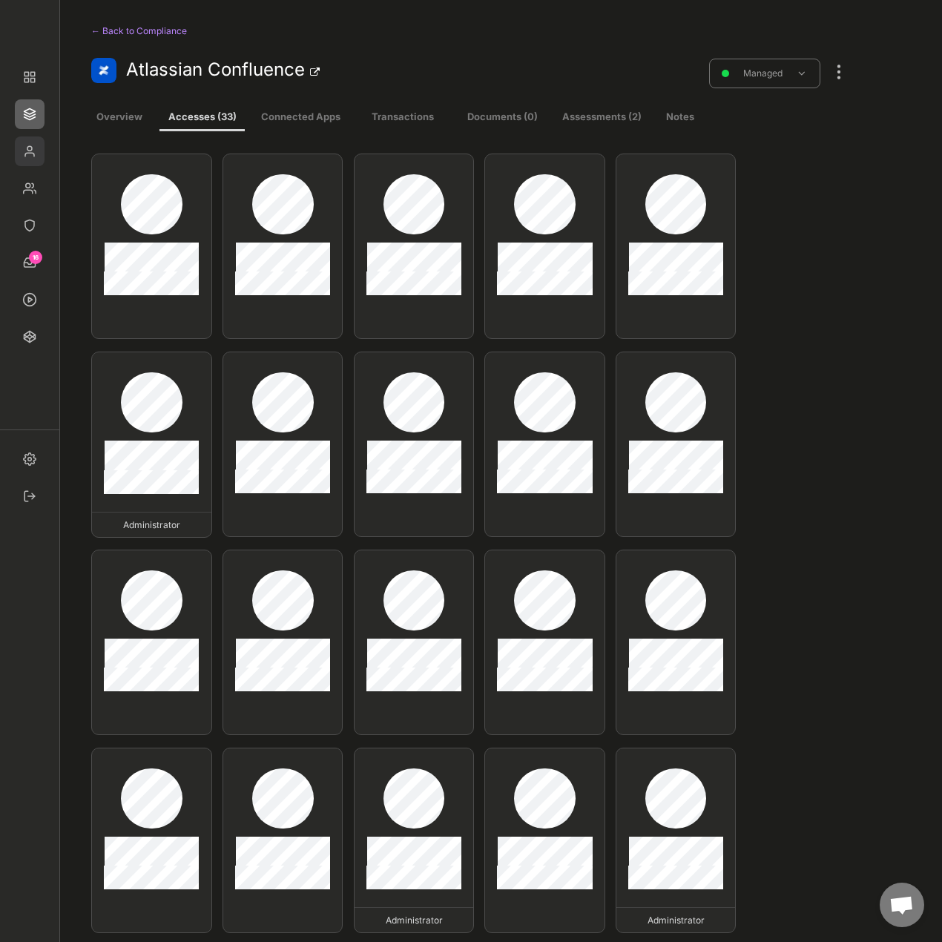
drag, startPoint x: 35, startPoint y: 154, endPoint x: 942, endPoint y: 256, distance: 913.3
click at [35, 154] on img at bounding box center [30, 152] width 30 height 30
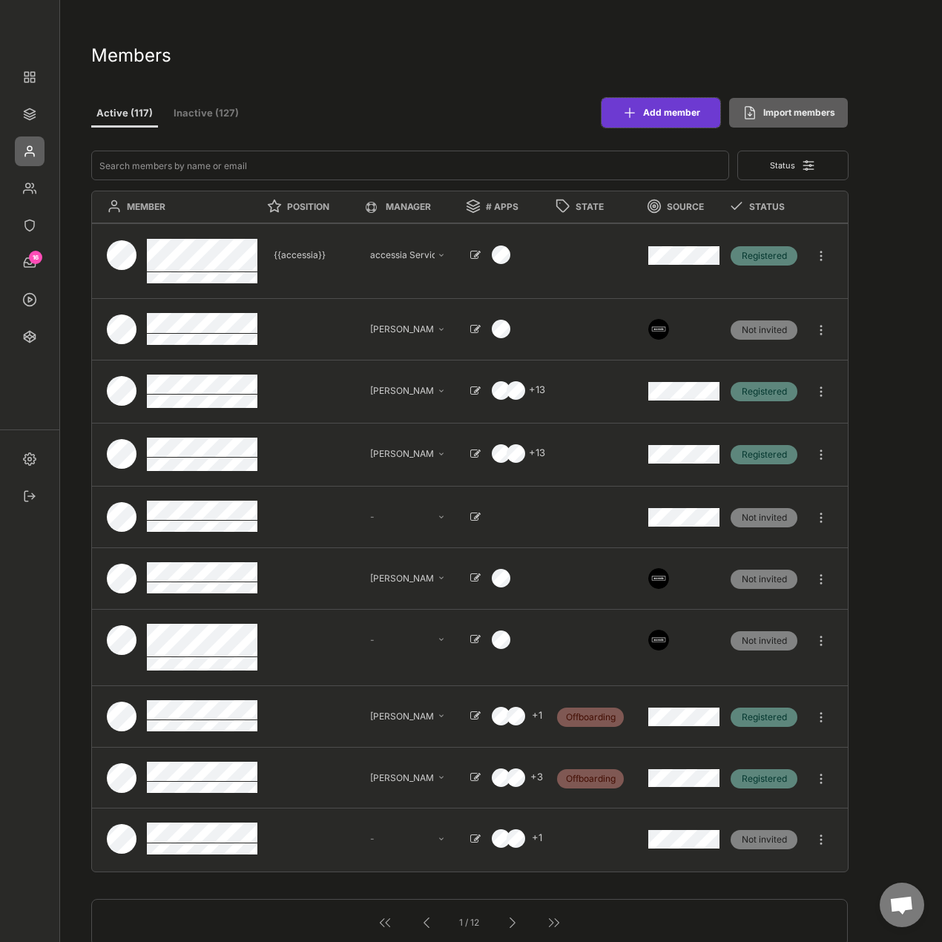
click at [632, 111] on icon at bounding box center [630, 112] width 15 height 15
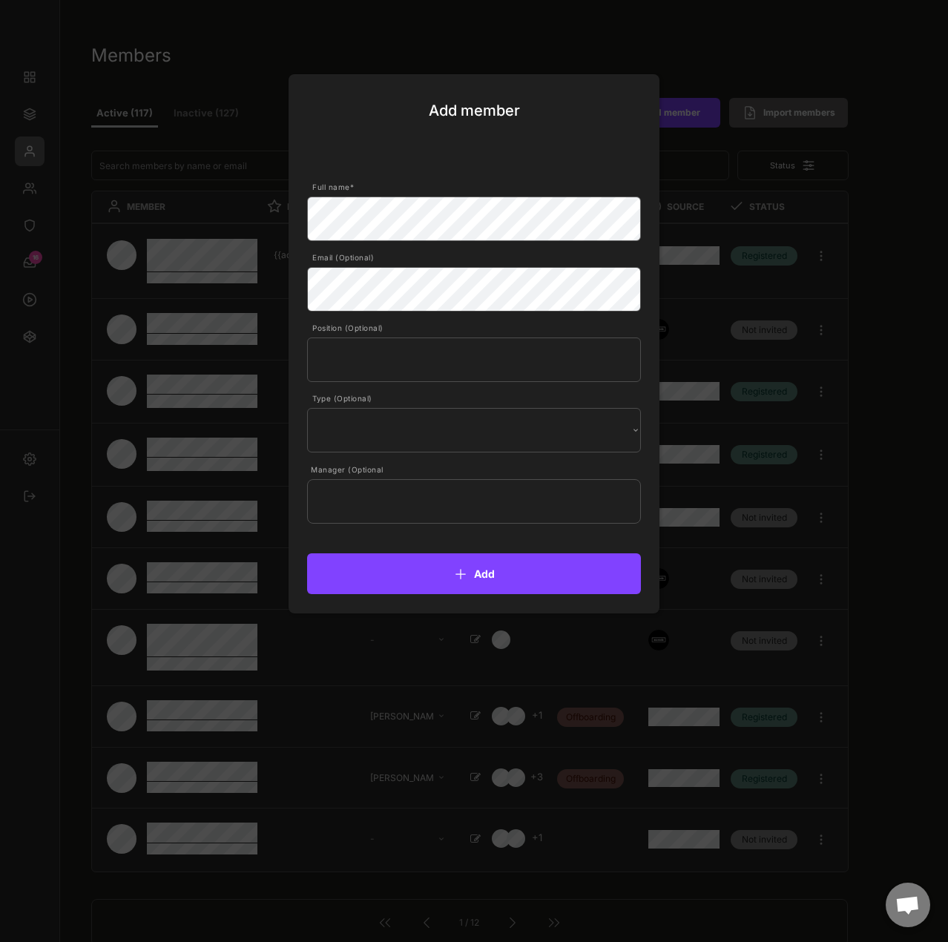
click at [514, 511] on input "text" at bounding box center [474, 501] width 334 height 45
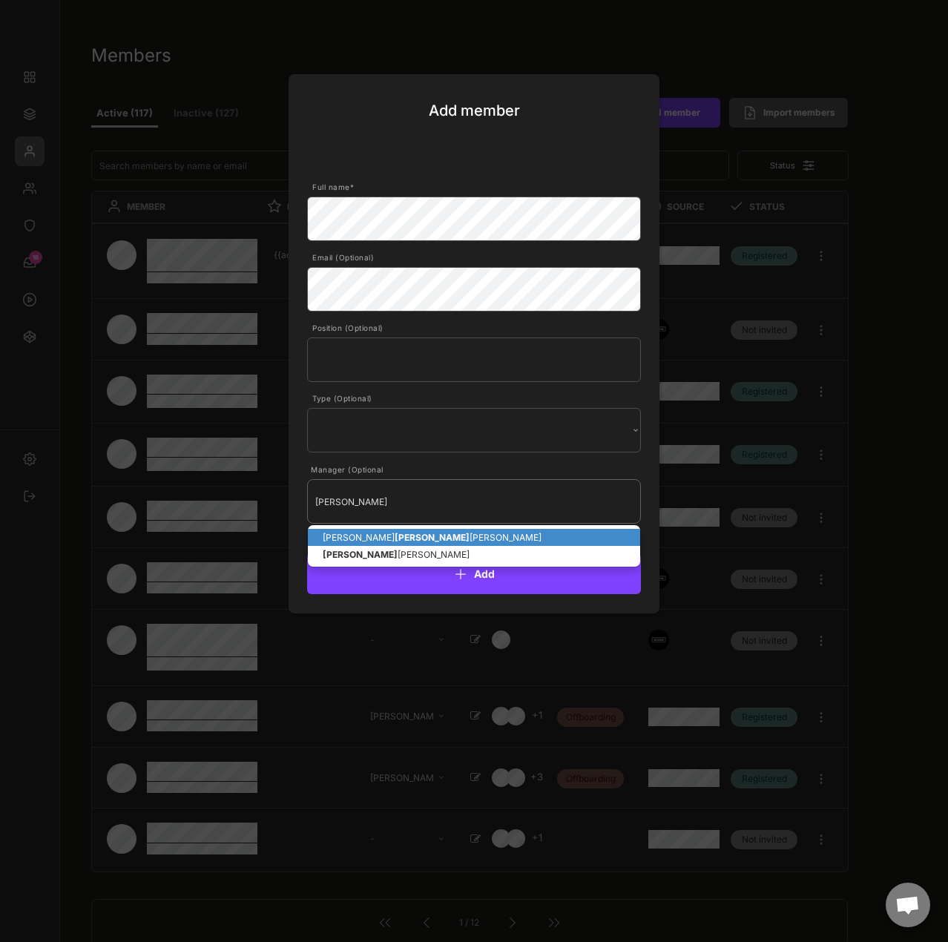
click at [464, 543] on p "Marcel Lenn artz" at bounding box center [474, 537] width 332 height 17
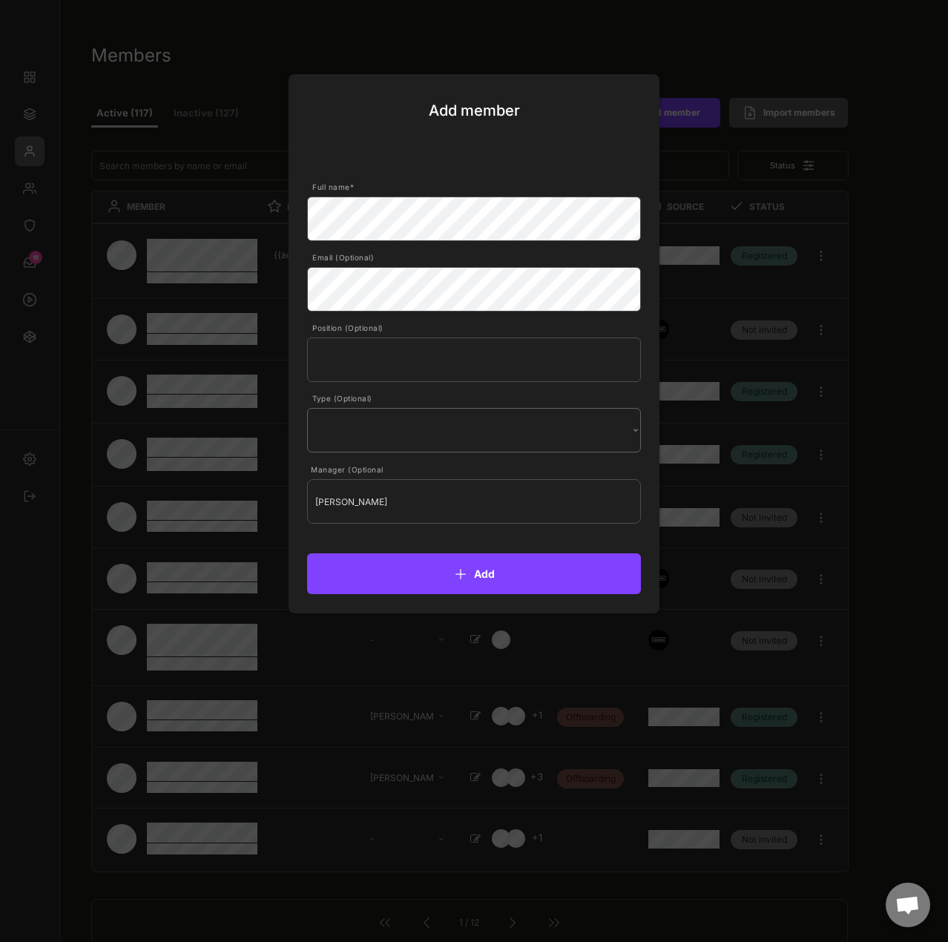
type input "Marcel Lennartz"
click at [446, 268] on select "Internal External" at bounding box center [406, 255] width 80 height 26
select select ""External""
click at [366, 268] on select "Internal External" at bounding box center [406, 255] width 80 height 26
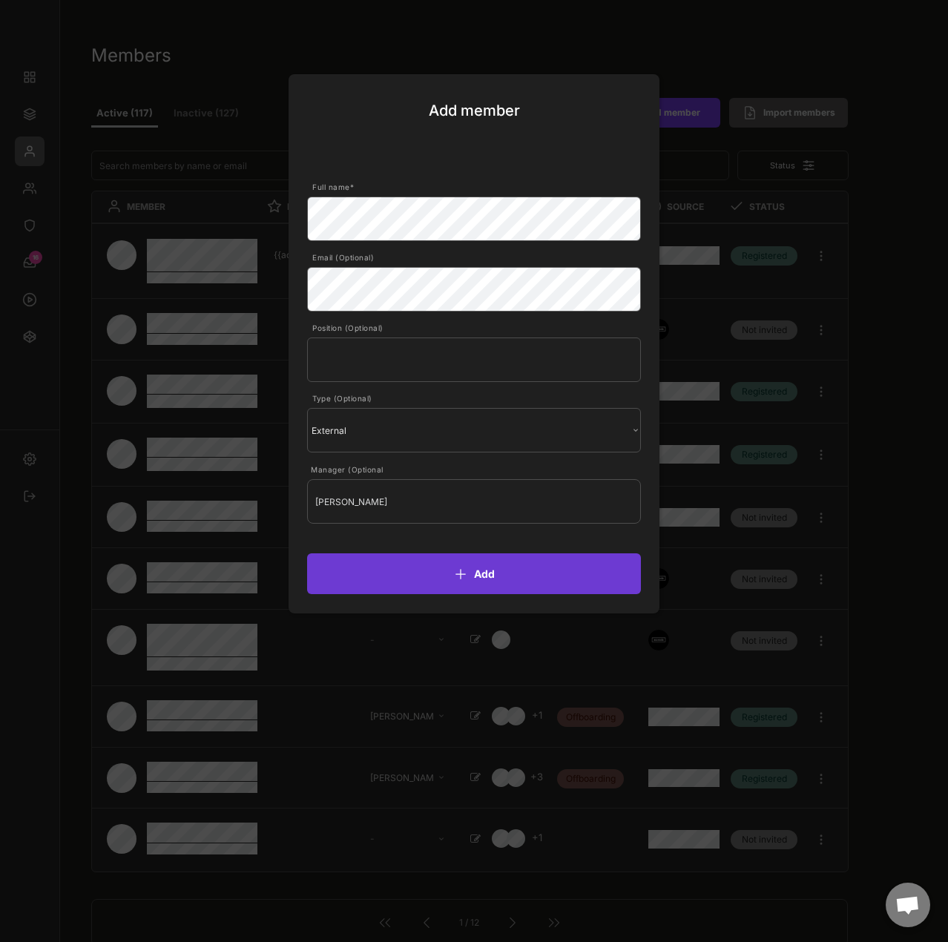
click at [508, 583] on button "Add" at bounding box center [474, 574] width 334 height 41
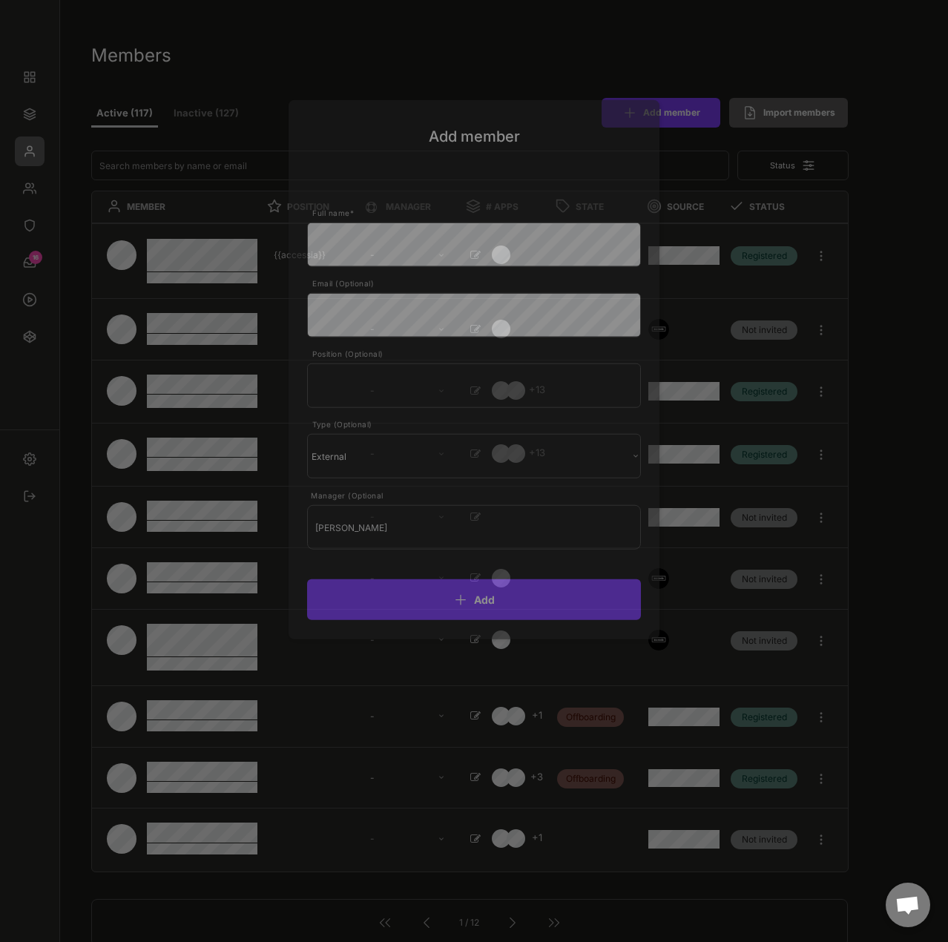
select select ""1348695171700984260__LOOKUP__1677493944989x739134587848360000""
select select ""1348695171700984260__LOOKUP__1665490971195x909736972885056000""
select select ""1348695171700984260__LOOKUP__1665490877502x720811215255738900""
select select ""1348695171700984260__LOOKUP__1665490968243x777252206885620500""
select select ""1348695171700984260__LOOKUP__1665490971195x909736972885056000""
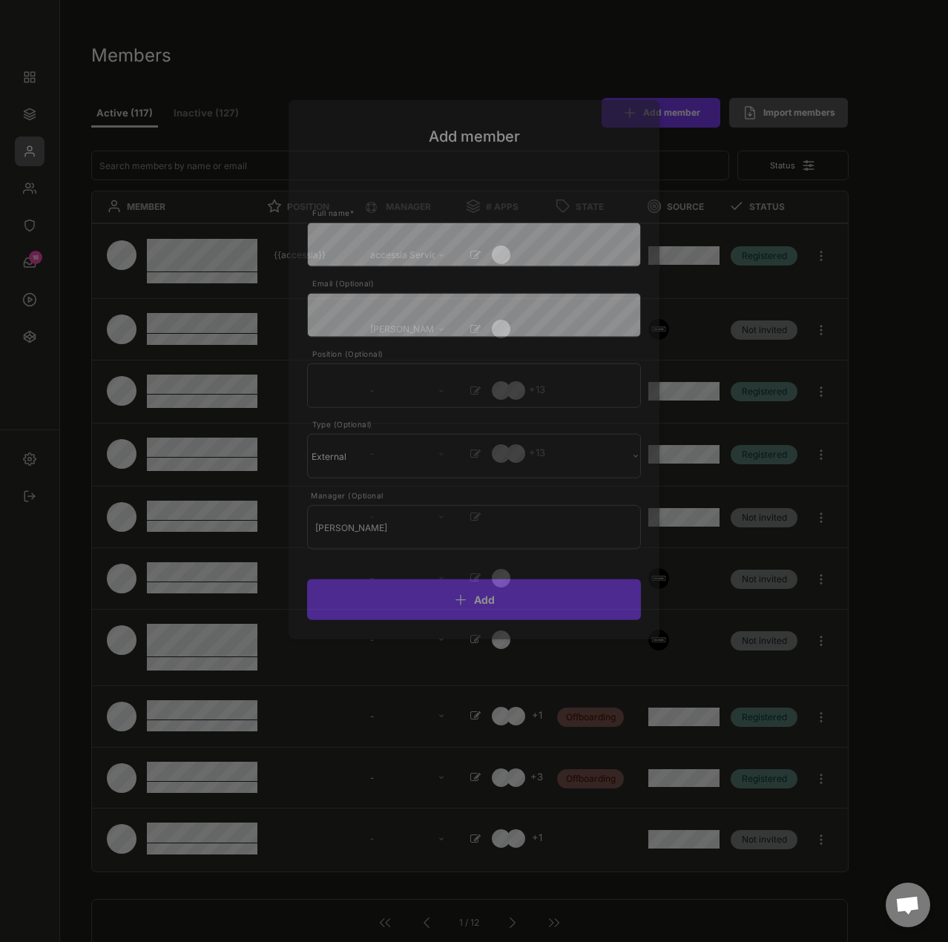
select select ""1348695171700984260__LOOKUP__1665490670911x779929032210714000""
select select ""1348695171700984260__LOOKUP__1660121528802x892918515886457900""
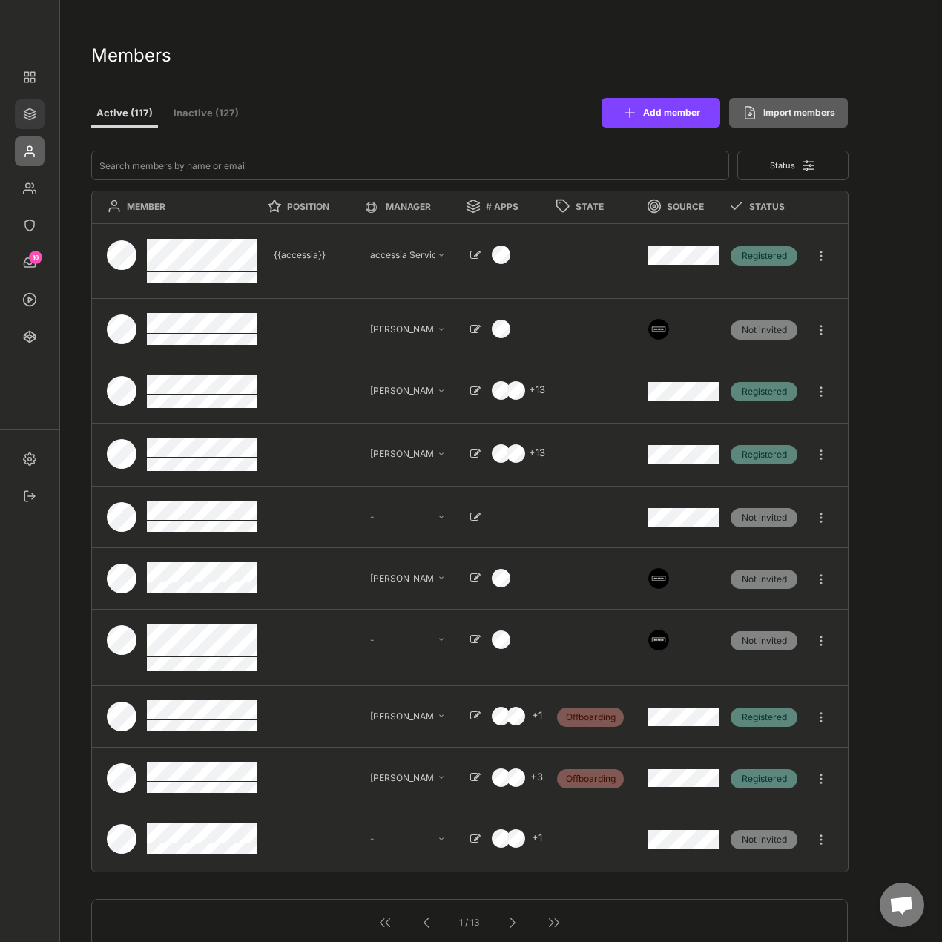
click at [28, 106] on img at bounding box center [30, 114] width 30 height 30
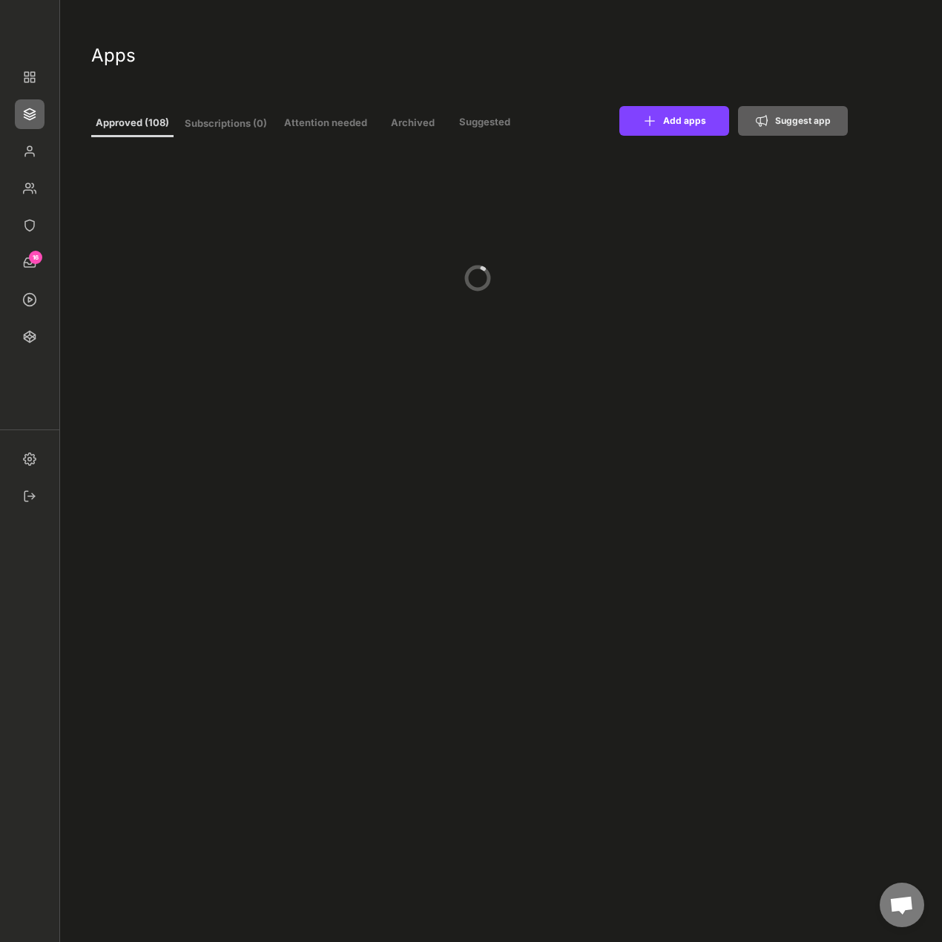
type input "11"
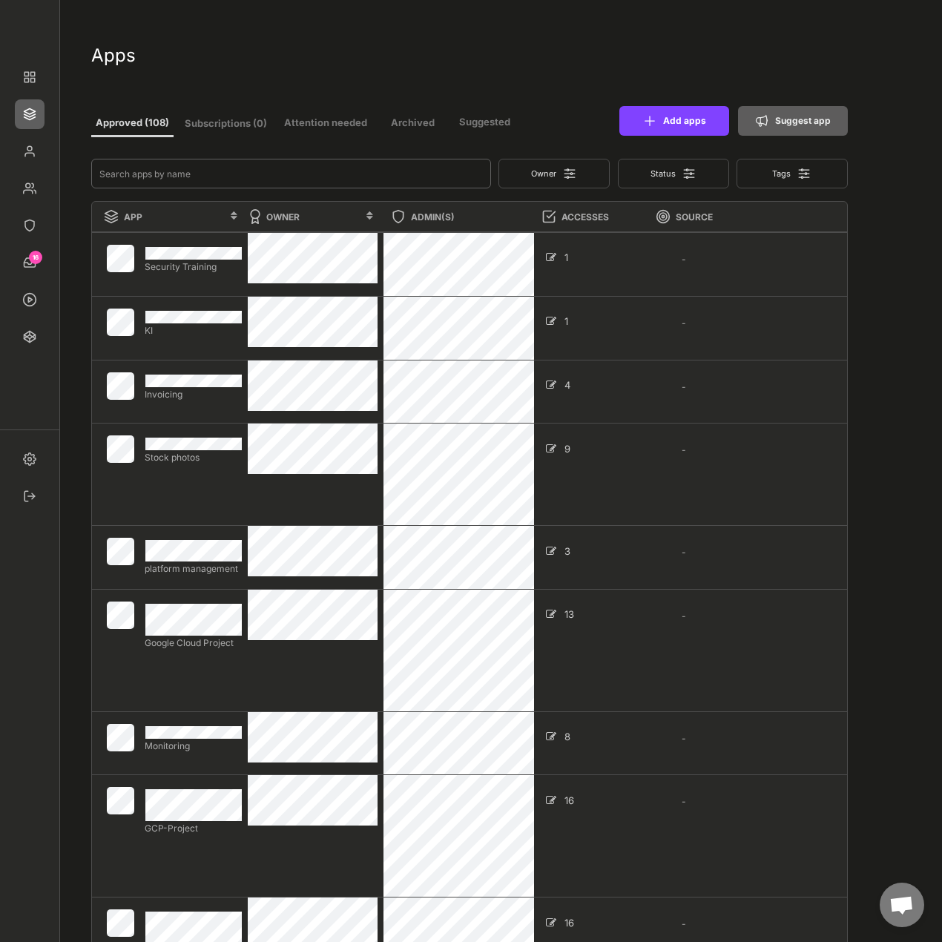
click at [175, 163] on input "input" at bounding box center [291, 174] width 400 height 30
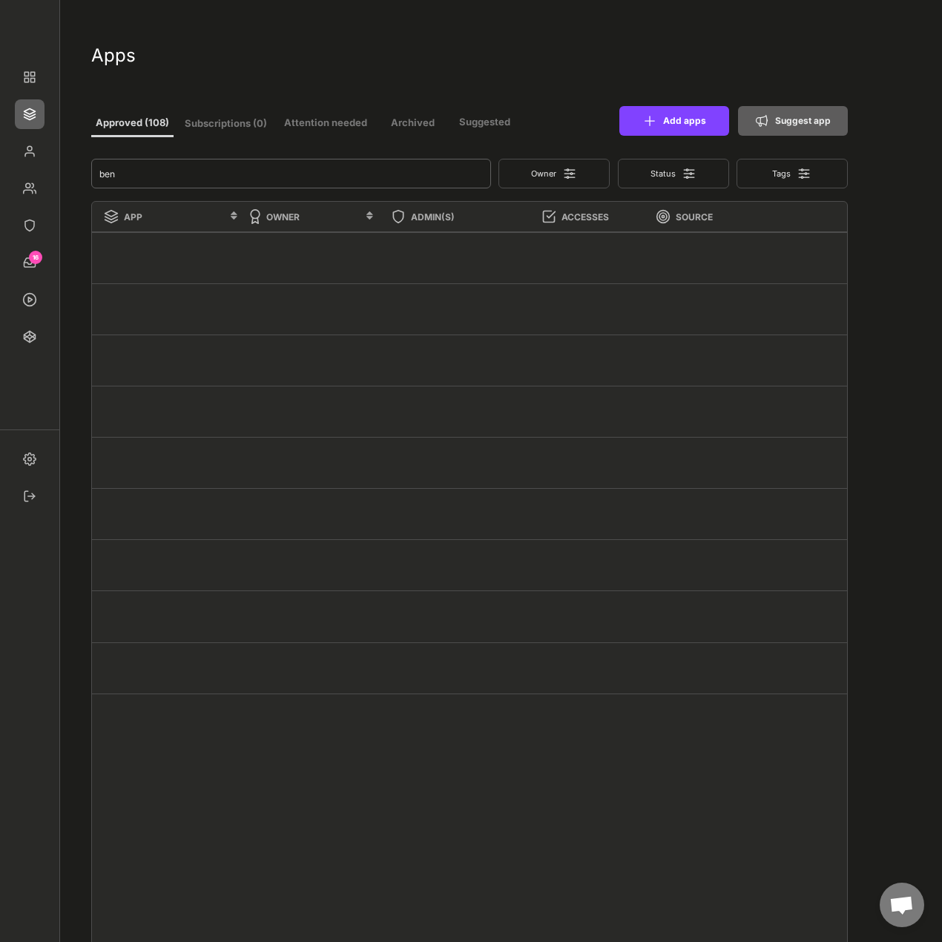
click at [169, 174] on input "input" at bounding box center [291, 174] width 400 height 30
type input "con"
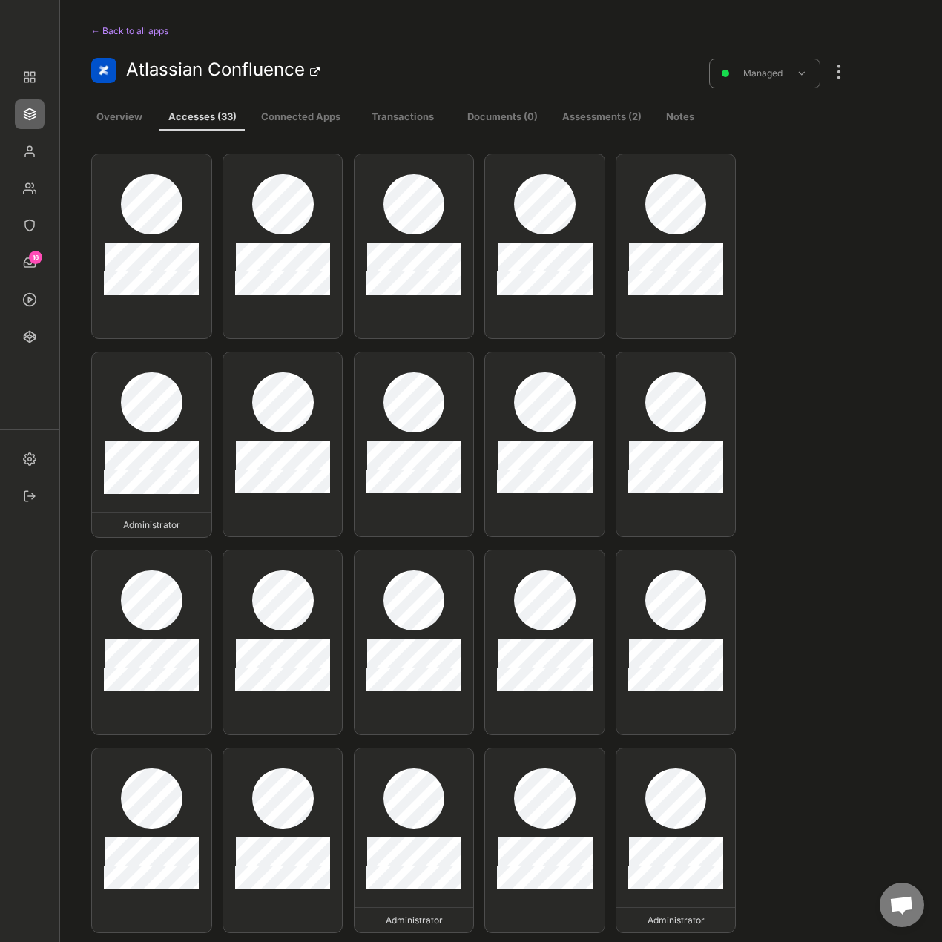
click at [839, 76] on div at bounding box center [839, 64] width 19 height 33
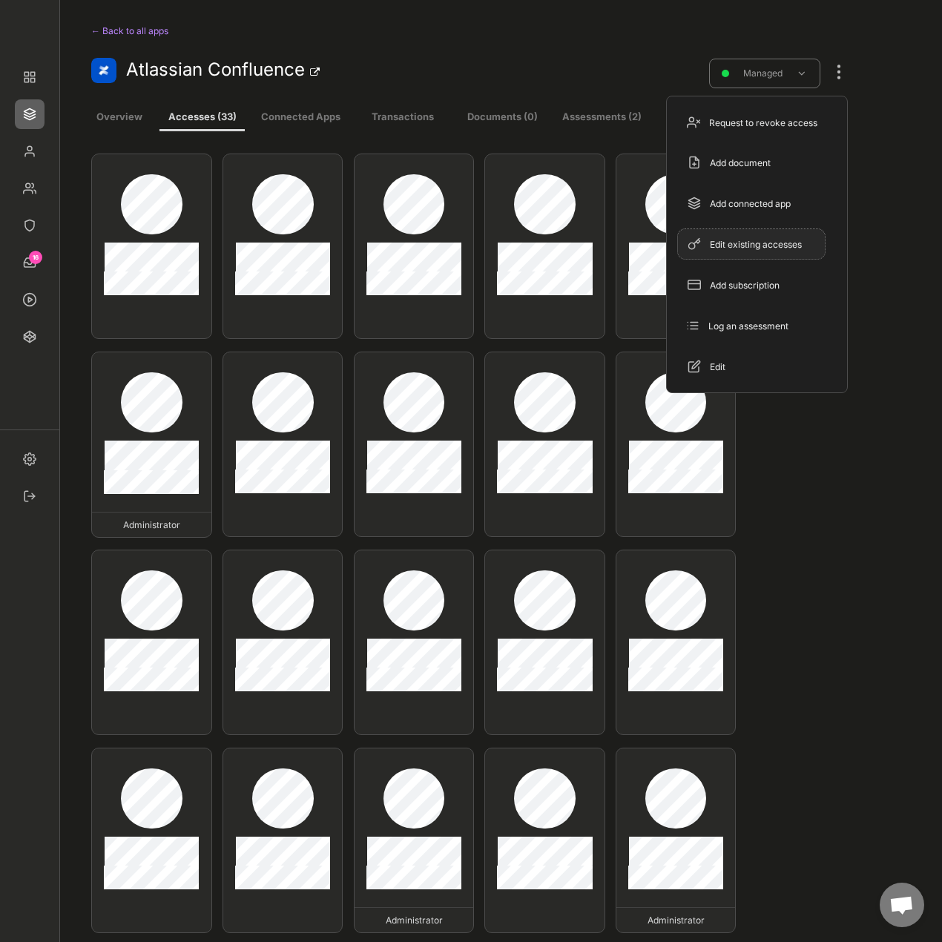
click at [784, 247] on div "Edit existing accesses" at bounding box center [760, 244] width 101 height 13
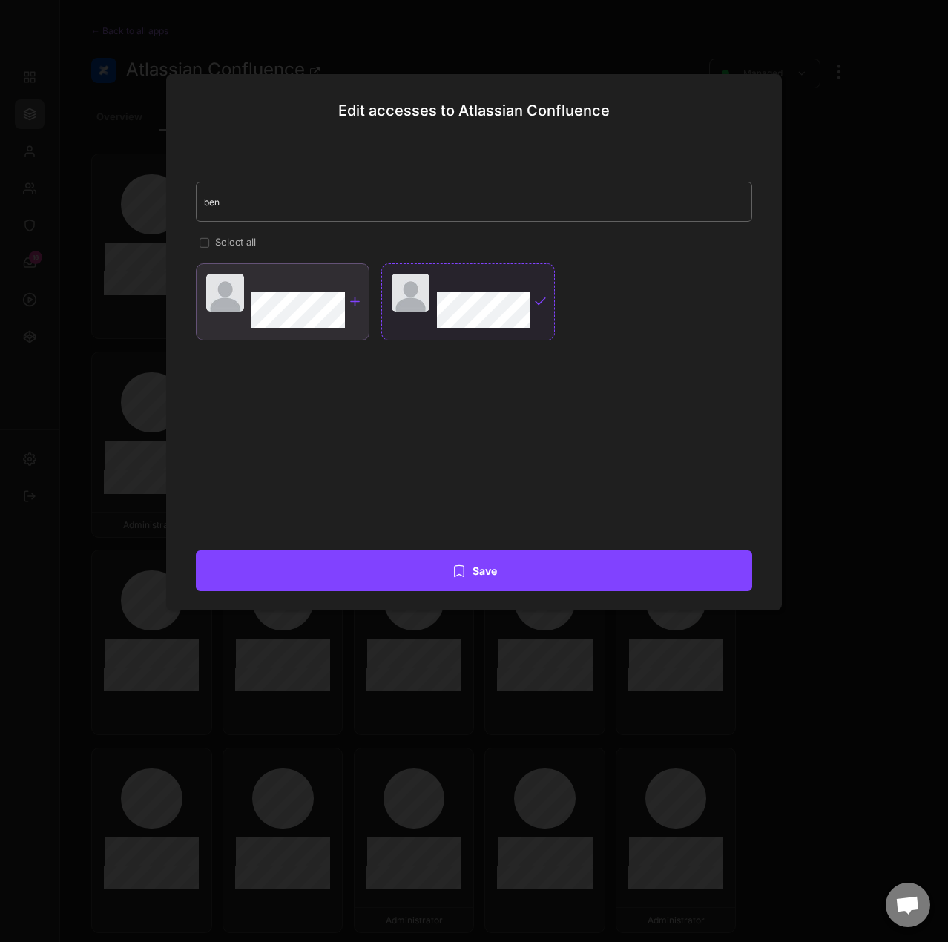
type input "ben"
click at [355, 303] on div at bounding box center [355, 302] width 14 height 14
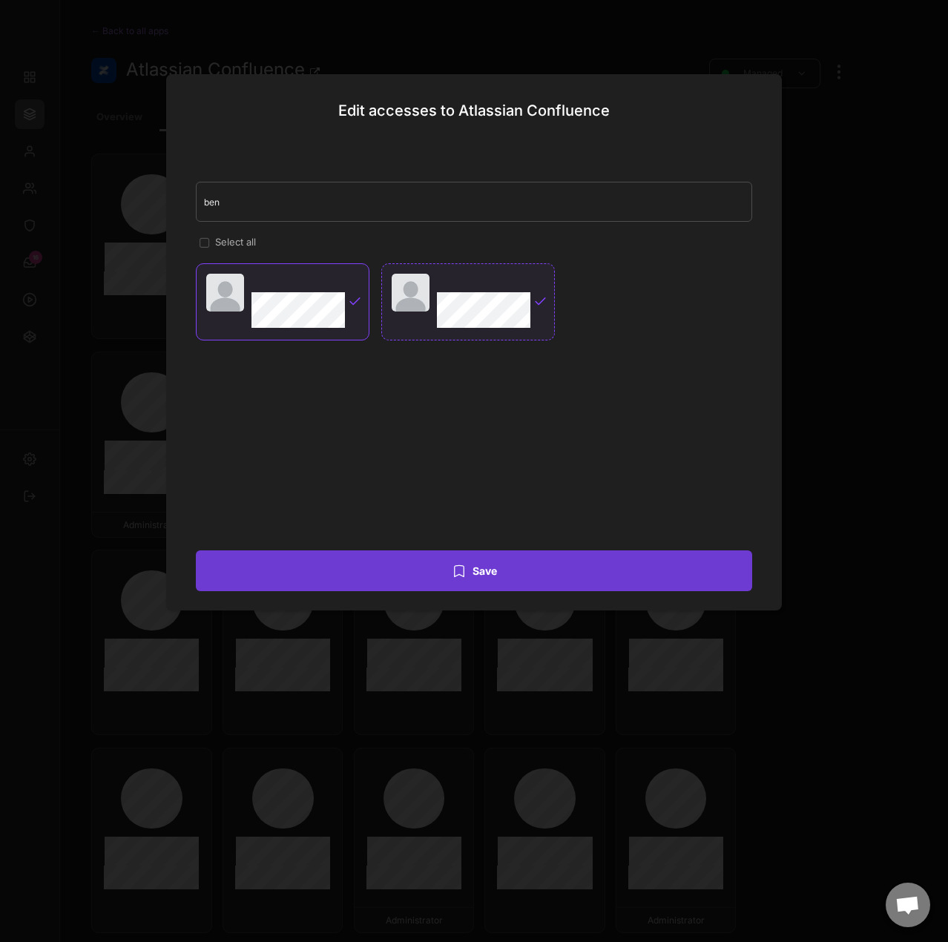
click at [531, 574] on button "Save" at bounding box center [474, 571] width 557 height 41
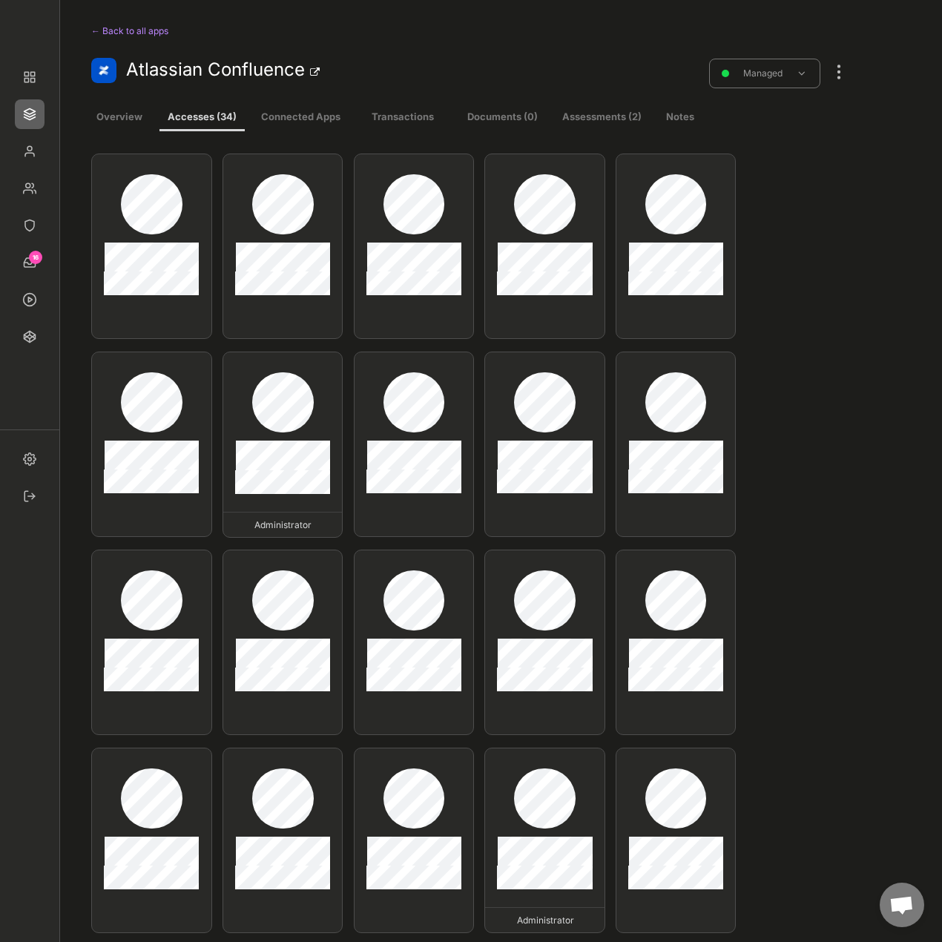
click at [847, 73] on div at bounding box center [839, 64] width 19 height 33
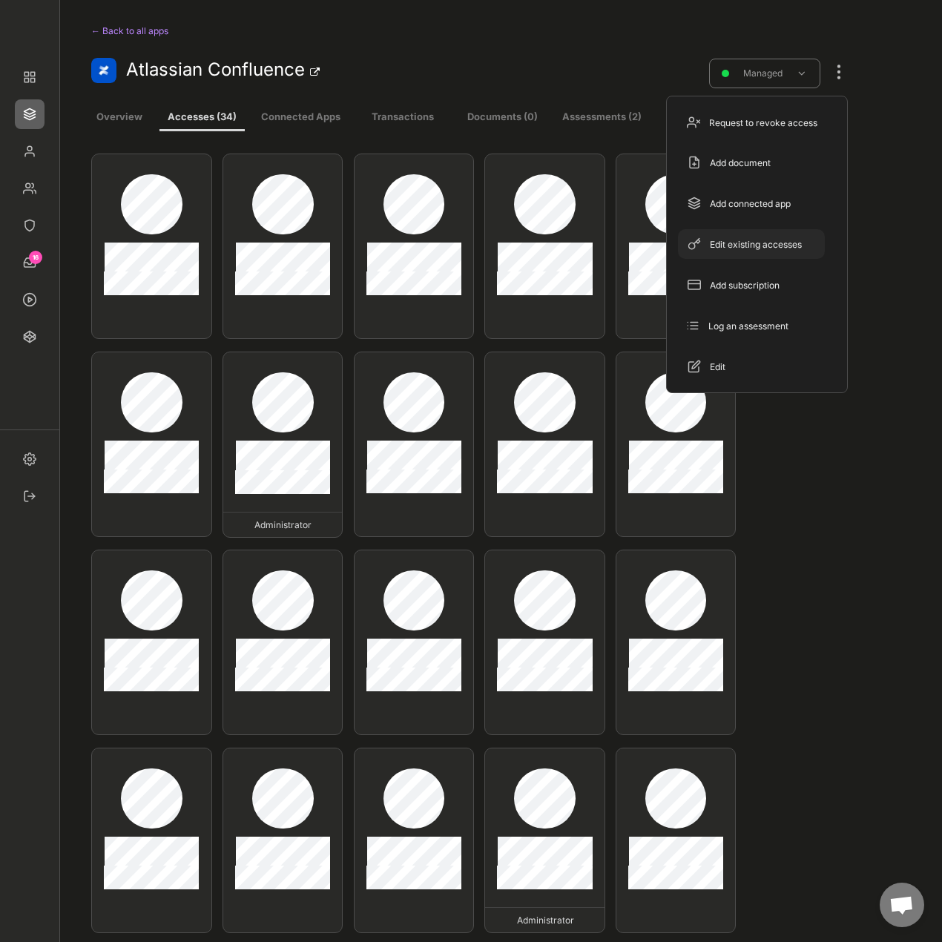
click at [773, 248] on div "Edit existing accesses" at bounding box center [760, 244] width 101 height 13
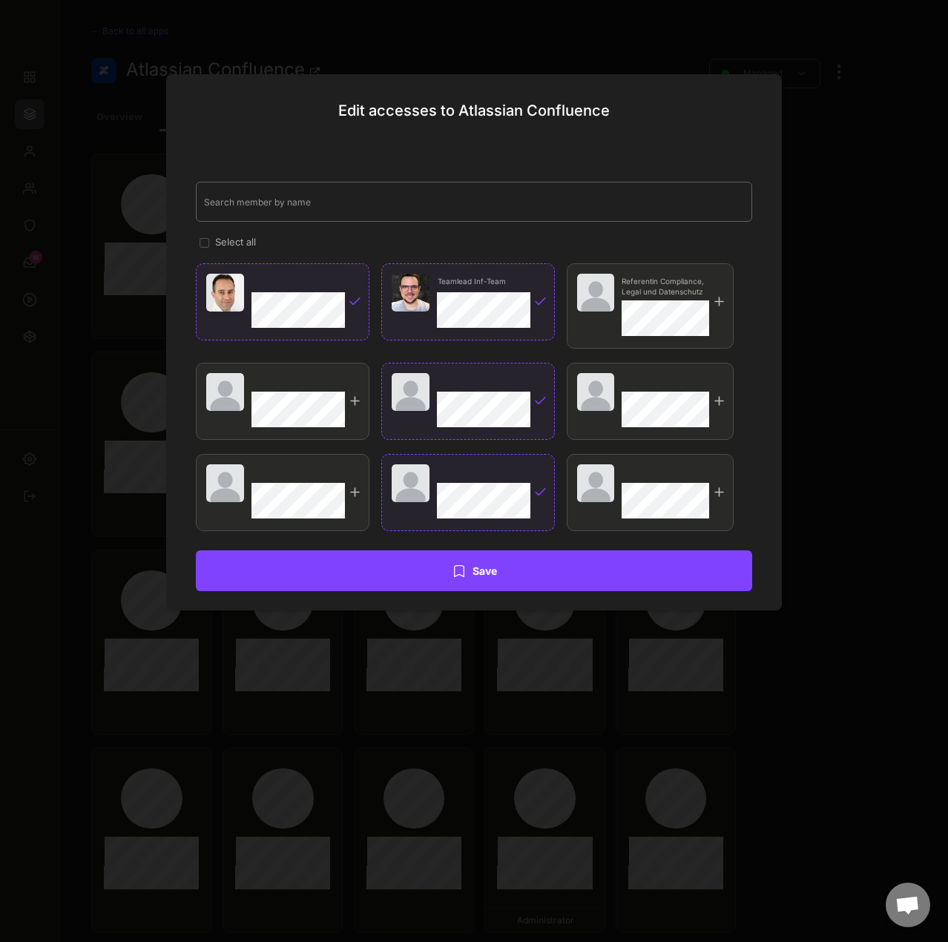
click at [441, 194] on input "input" at bounding box center [474, 202] width 557 height 40
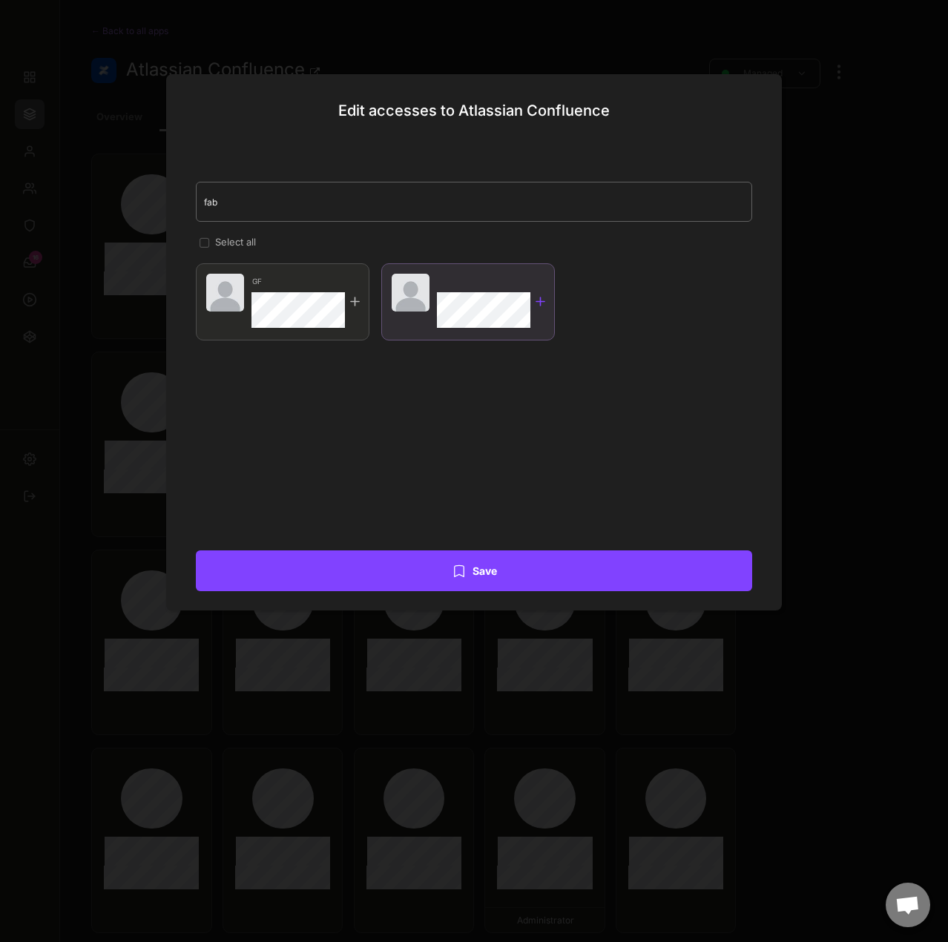
type input "fab"
click at [543, 305] on div at bounding box center [541, 302] width 14 height 14
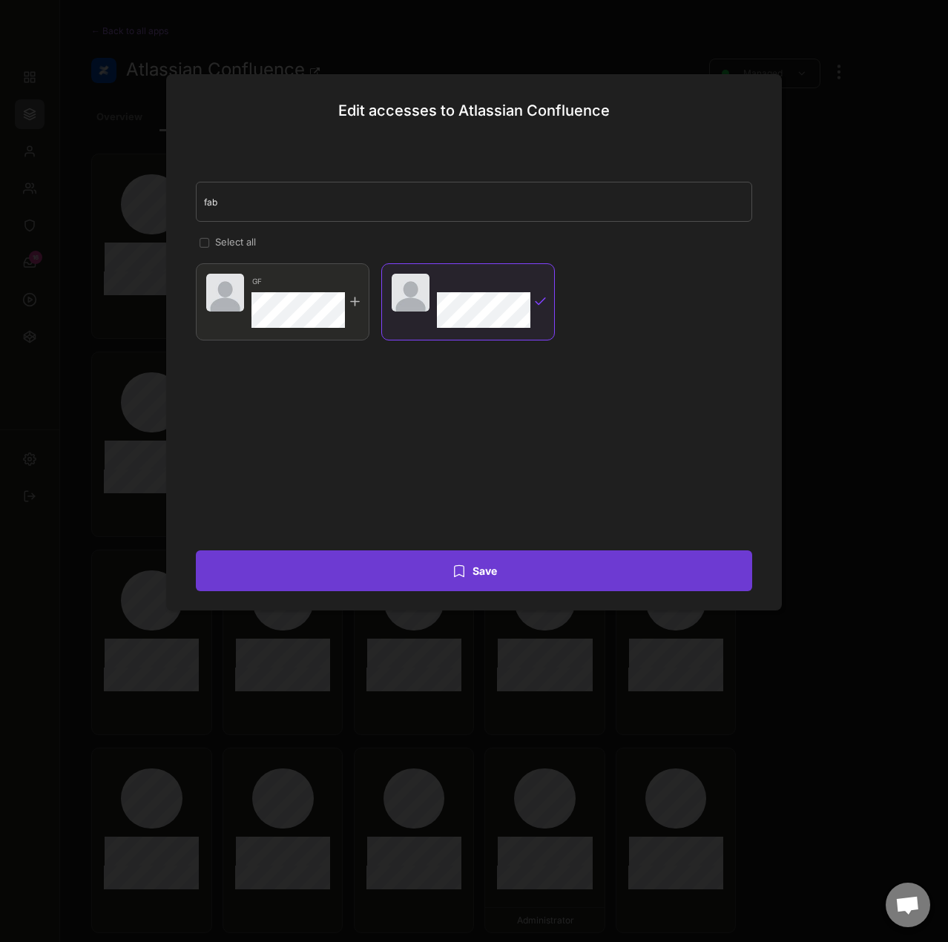
click at [528, 574] on button "Save" at bounding box center [474, 571] width 557 height 41
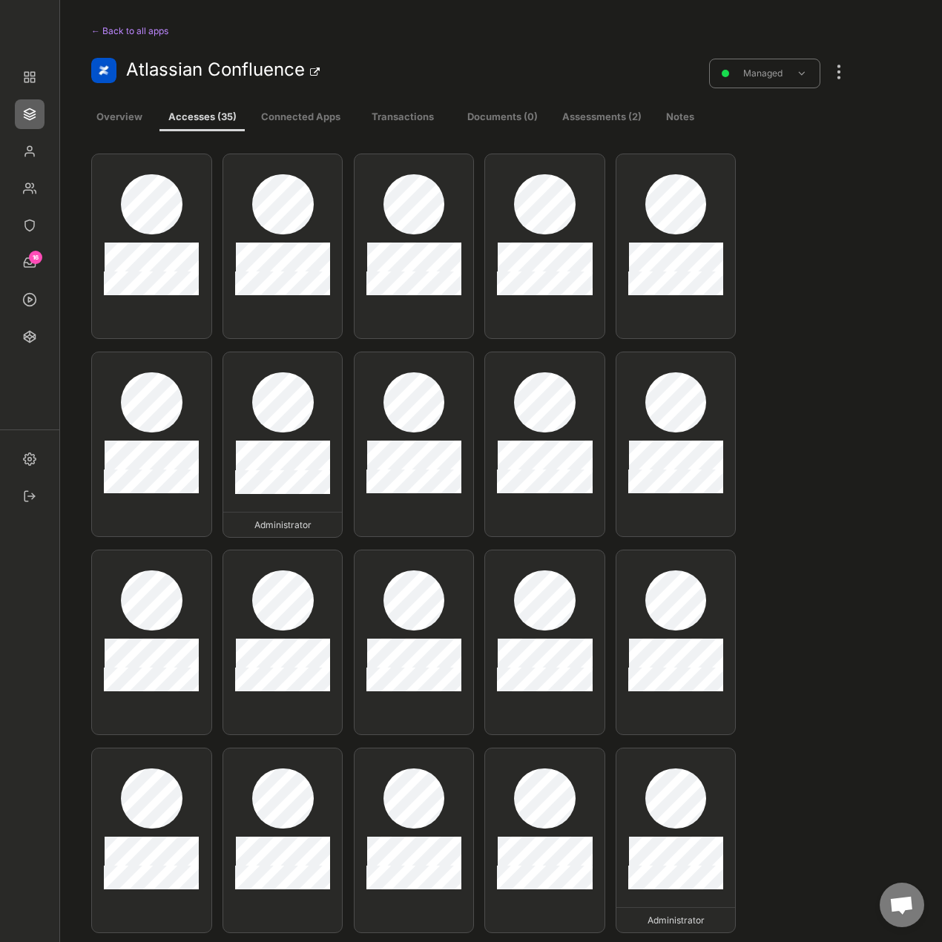
click at [830, 79] on div at bounding box center [839, 64] width 19 height 33
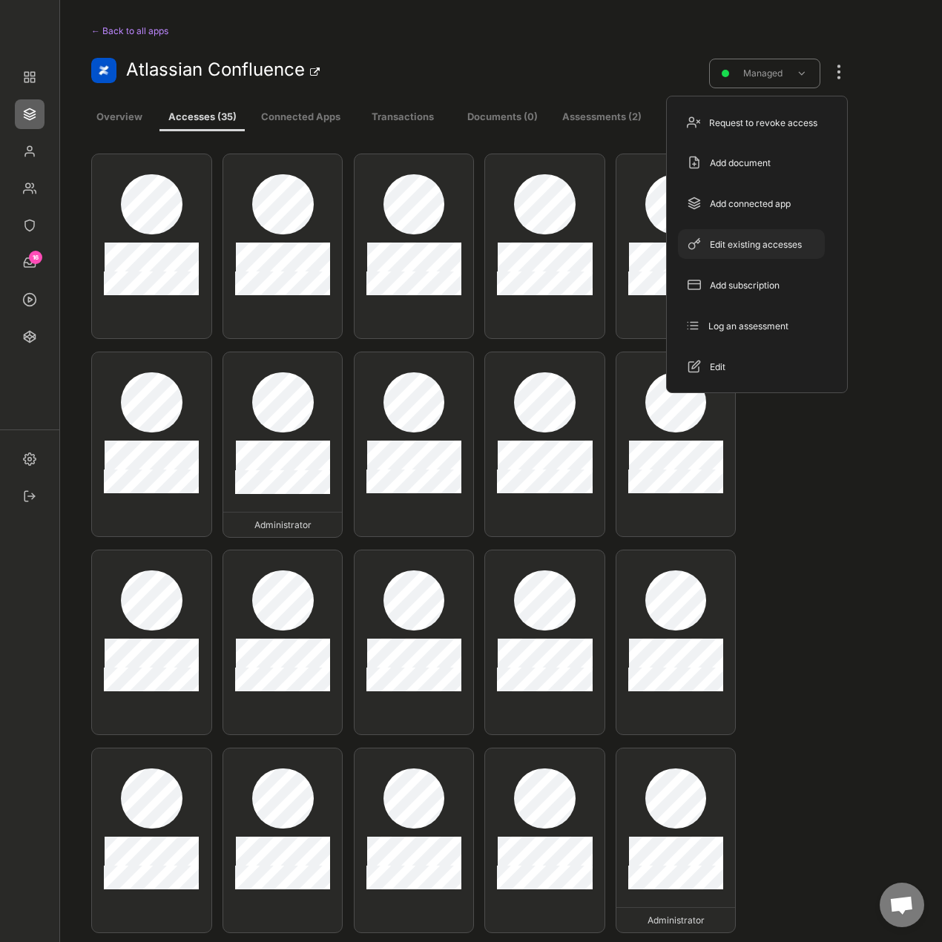
click at [784, 250] on div "Edit existing accesses" at bounding box center [760, 244] width 101 height 13
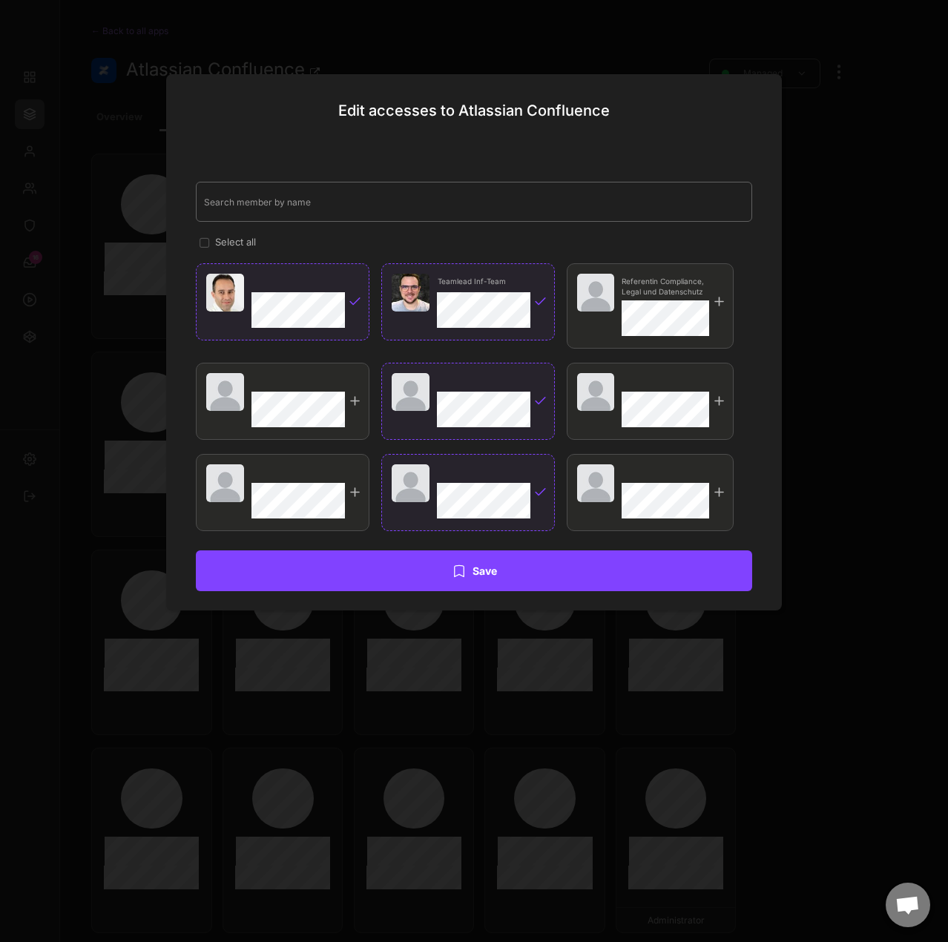
click at [396, 211] on input "input" at bounding box center [474, 202] width 557 height 40
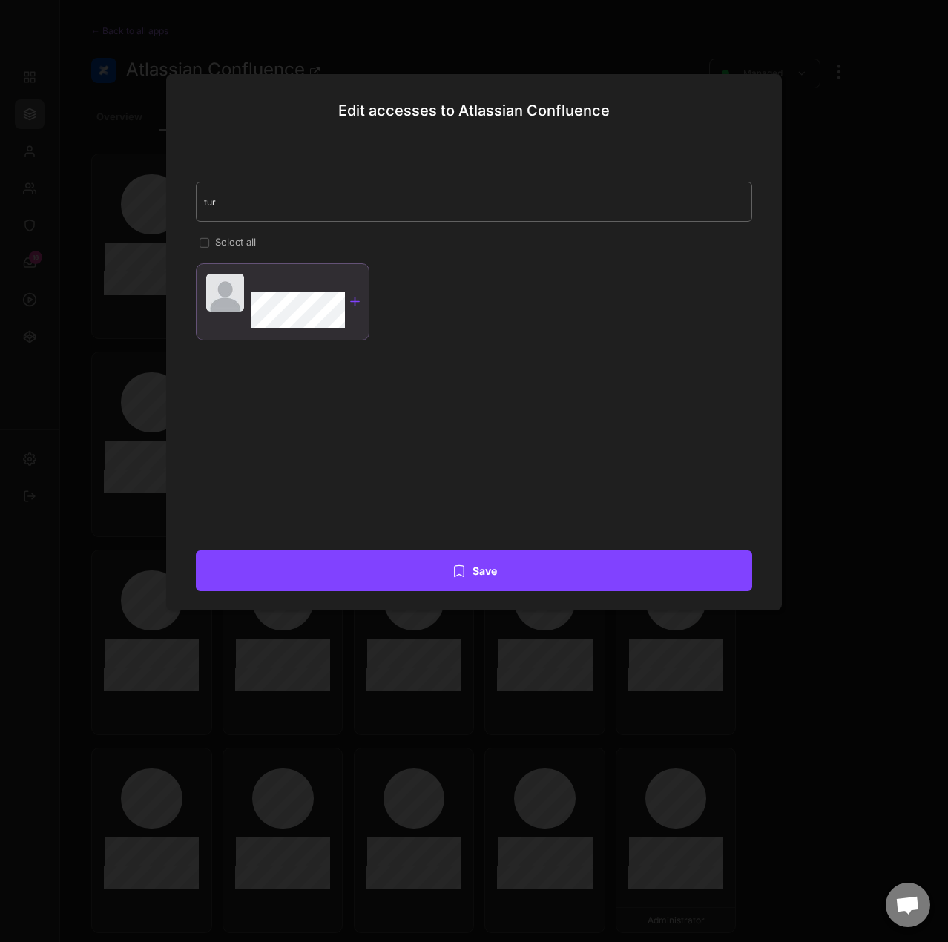
type input "tur"
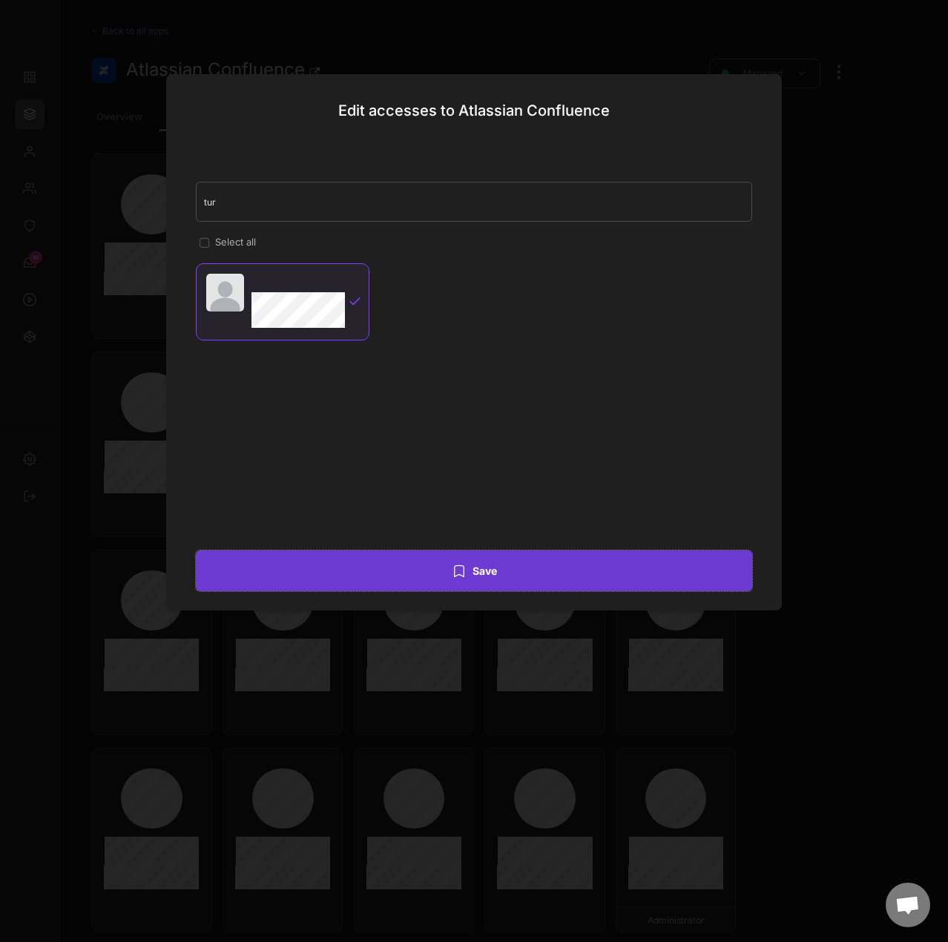
click at [450, 580] on button "Save" at bounding box center [474, 571] width 557 height 41
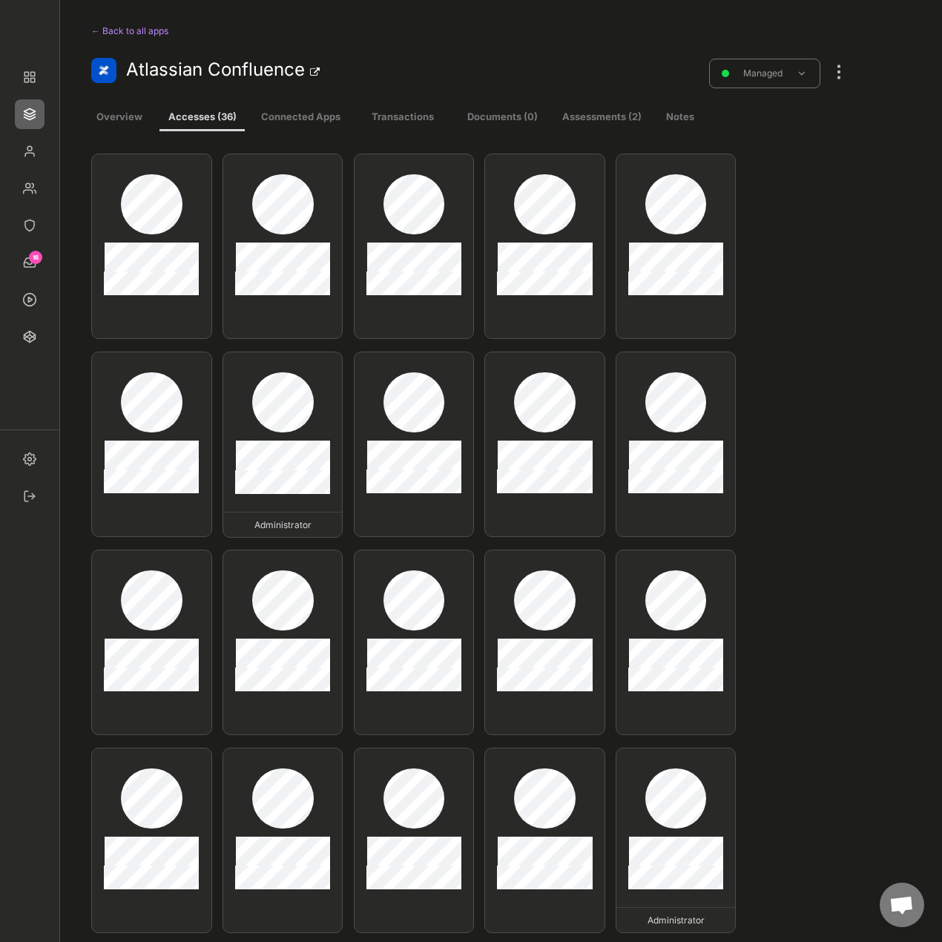
click at [837, 75] on div at bounding box center [839, 64] width 19 height 33
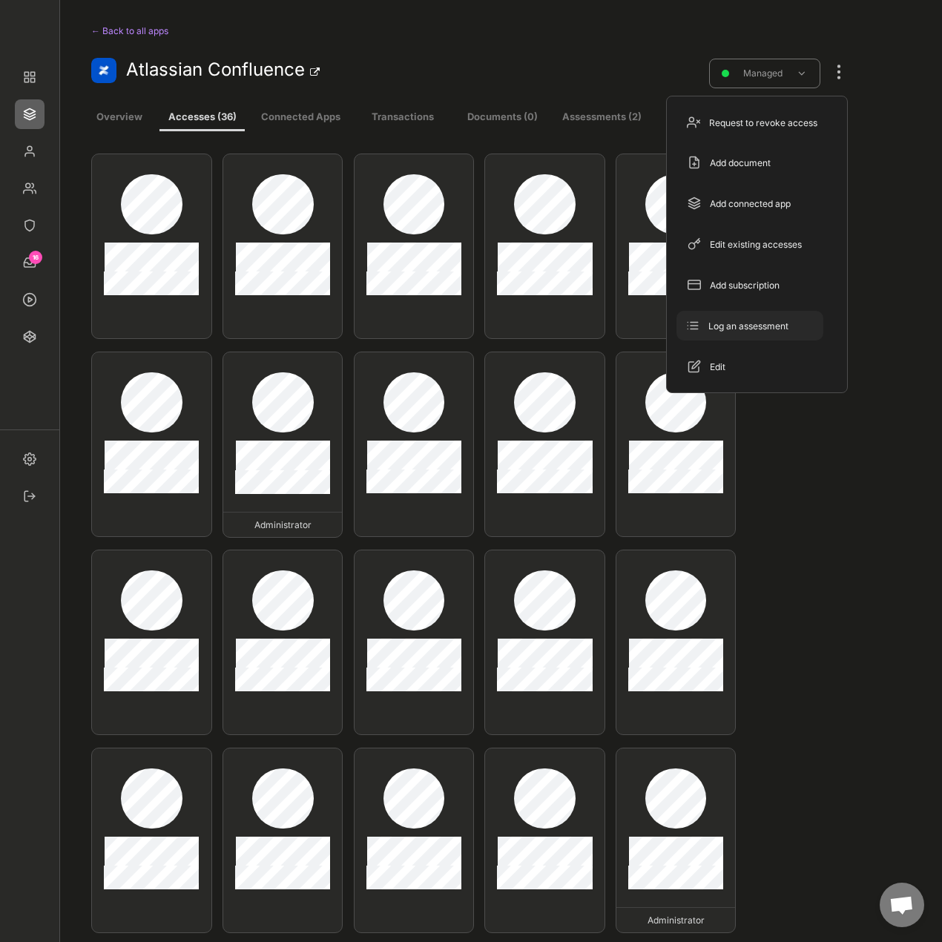
click at [754, 329] on div "Log an assessment" at bounding box center [759, 326] width 101 height 13
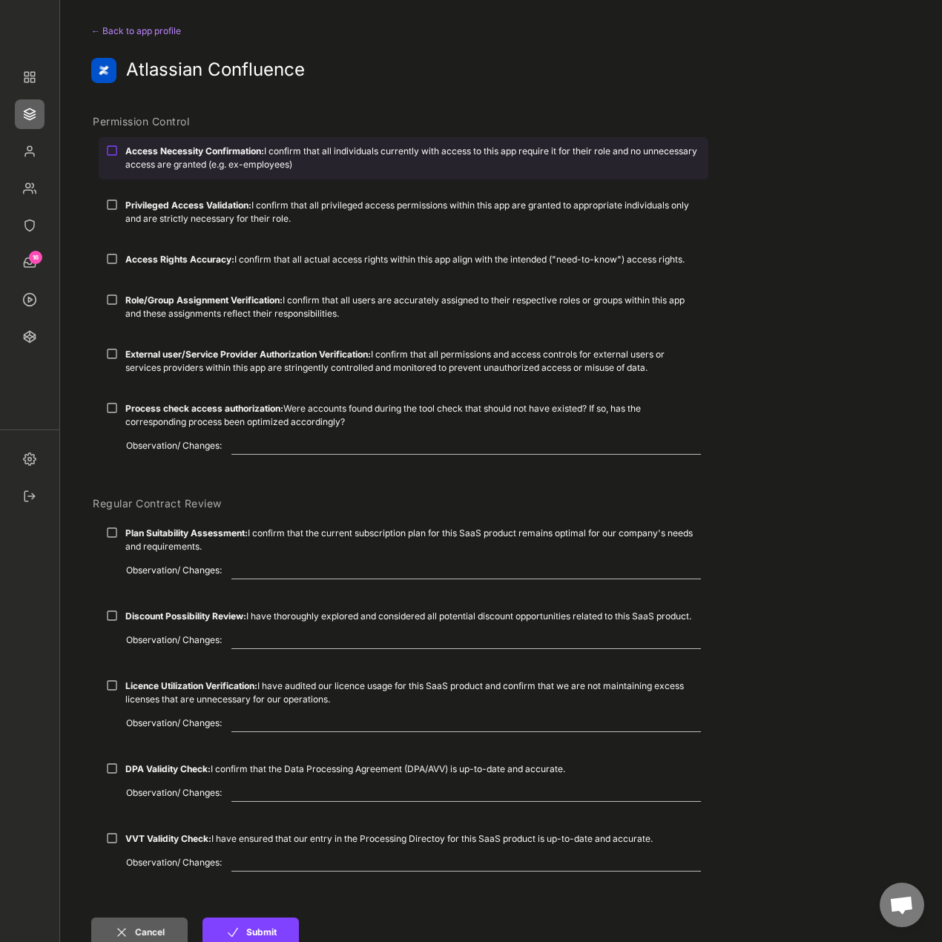
click at [223, 154] on strong "Access Necessity Confirmation:" at bounding box center [194, 150] width 139 height 11
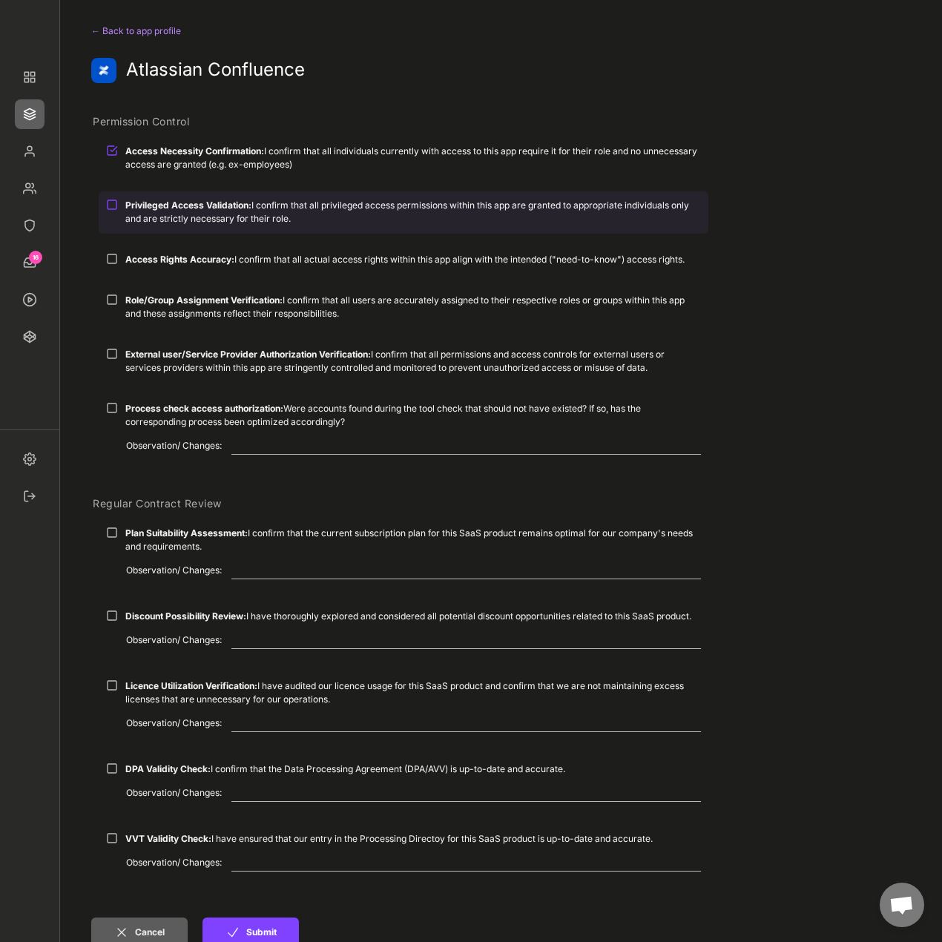
click at [200, 206] on strong "Privileged Access Validation:" at bounding box center [188, 205] width 126 height 11
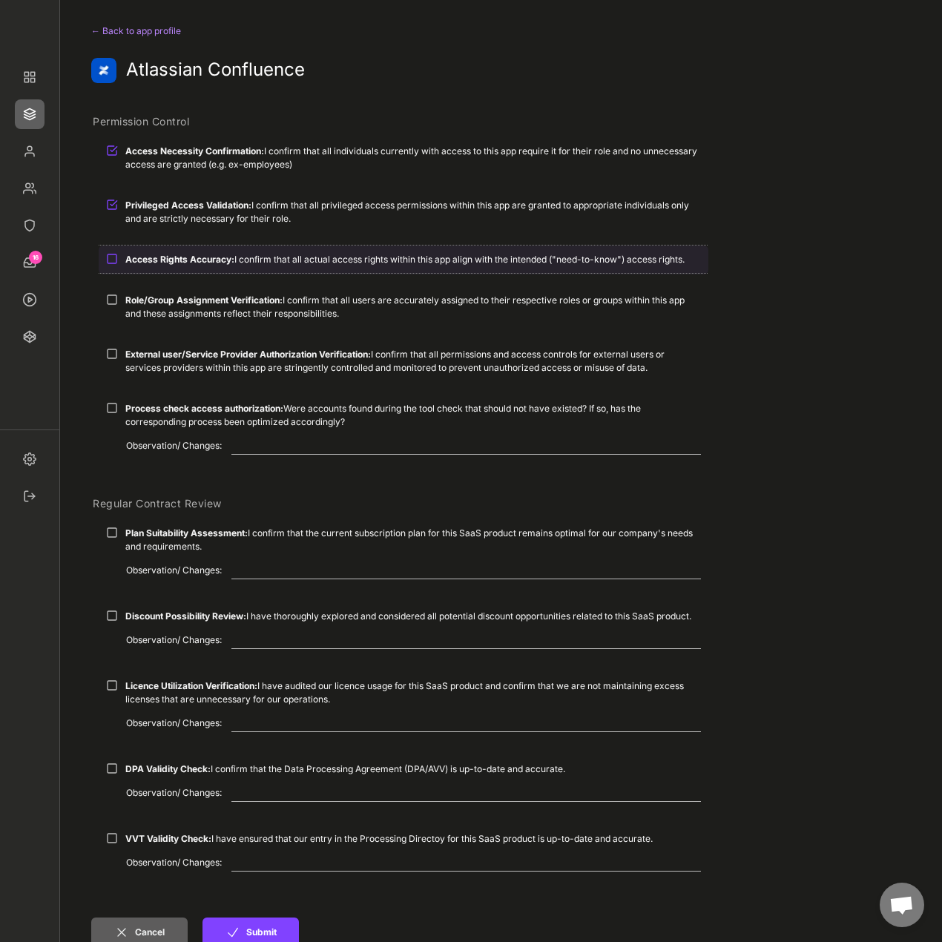
click at [196, 264] on strong "Access Rights Accuracy:" at bounding box center [179, 259] width 109 height 11
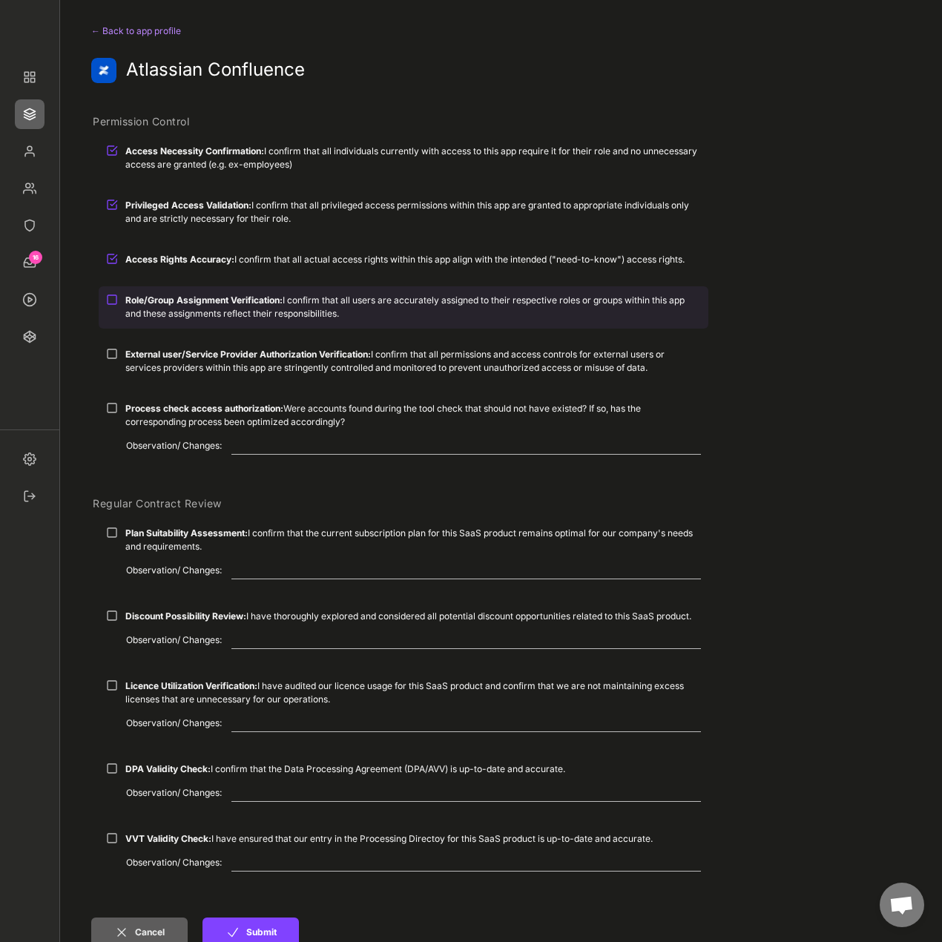
click at [180, 311] on div "Role/Group Assignment Verification: I confirm that all users are accurately ass…" at bounding box center [413, 307] width 576 height 27
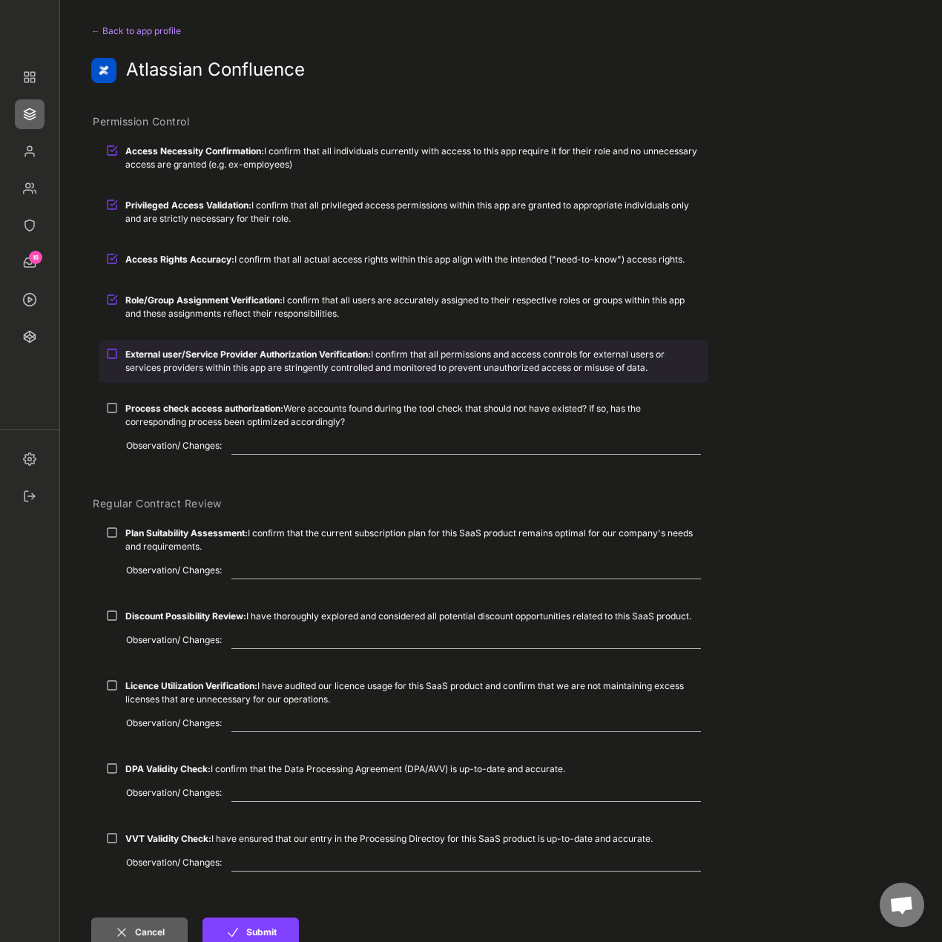
click at [178, 361] on div "External user/Service Provider Authorization Verification: I confirm that all p…" at bounding box center [413, 361] width 576 height 27
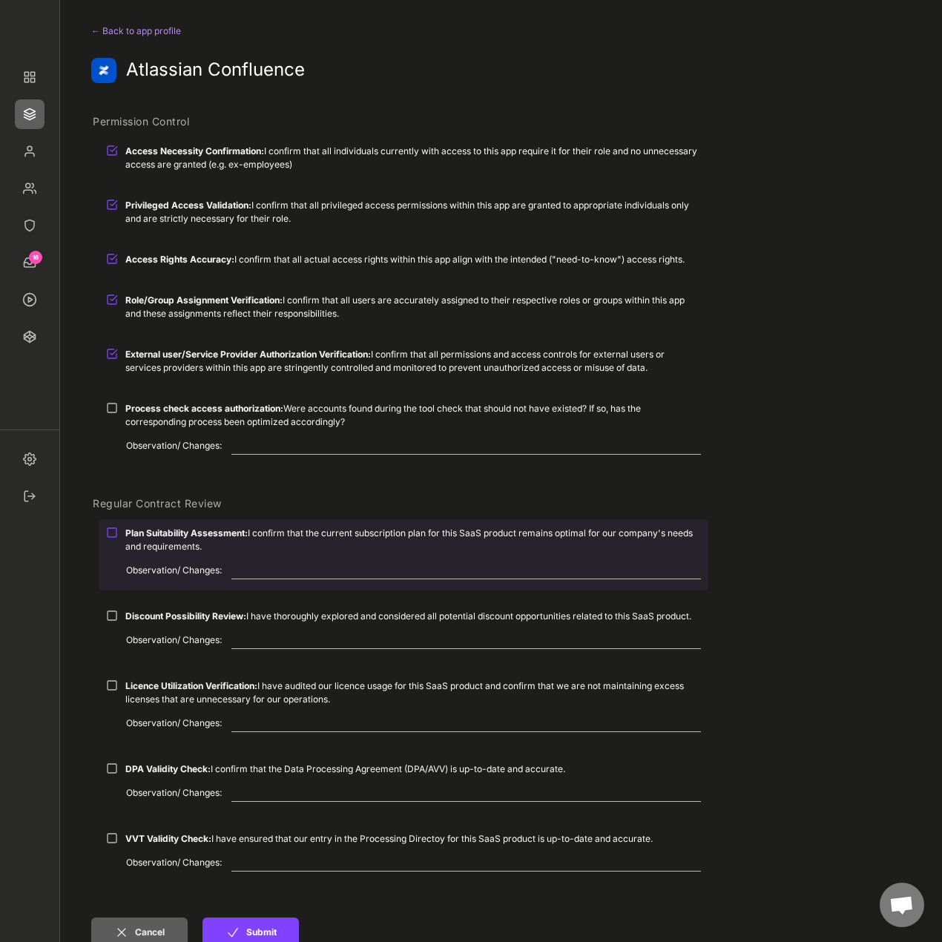
click at [175, 534] on strong "Plan Suitability Assessment:" at bounding box center [186, 533] width 122 height 11
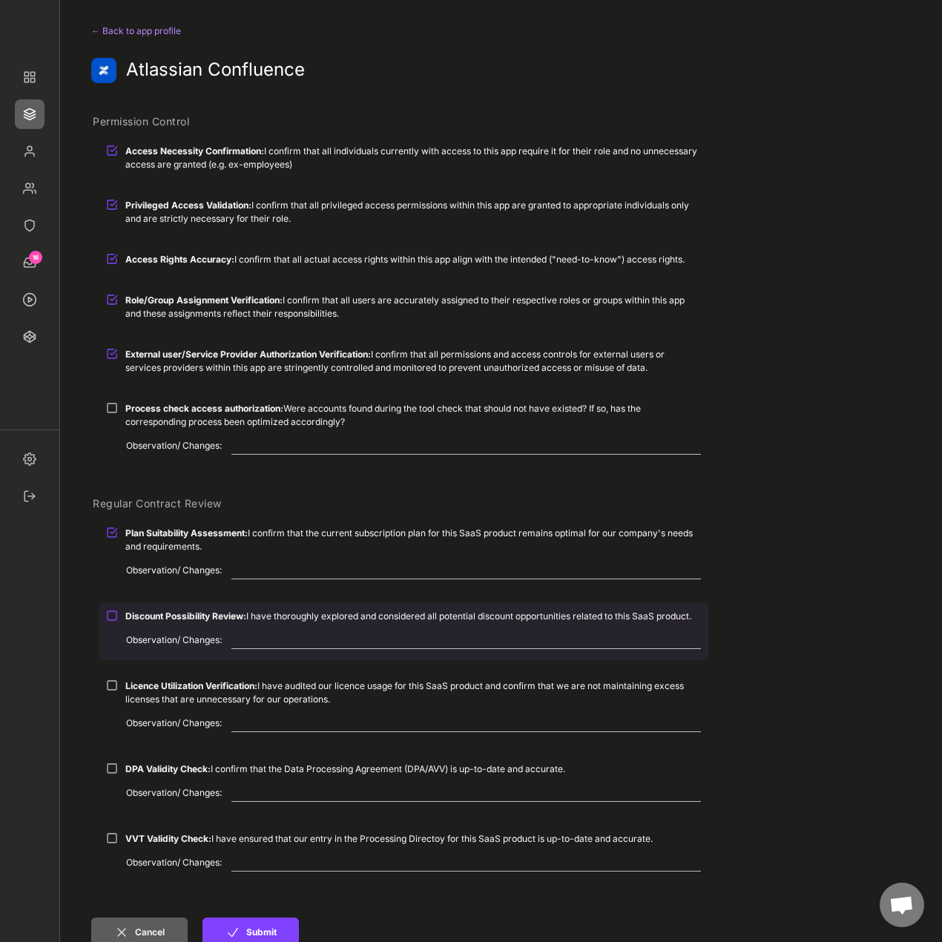
click at [175, 621] on strong "Discount Possibility Review:" at bounding box center [185, 616] width 121 height 11
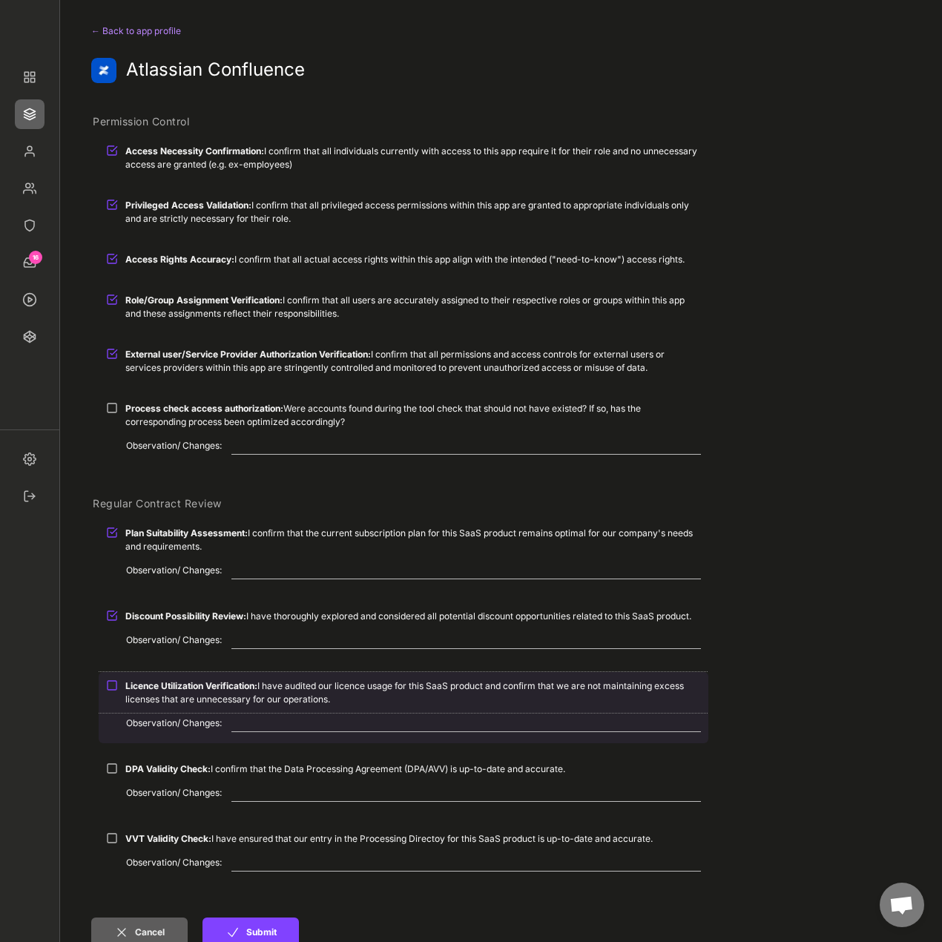
click at [174, 680] on div "Licence Utilization Verification: I have audited our licence usage for this Saa…" at bounding box center [413, 693] width 576 height 27
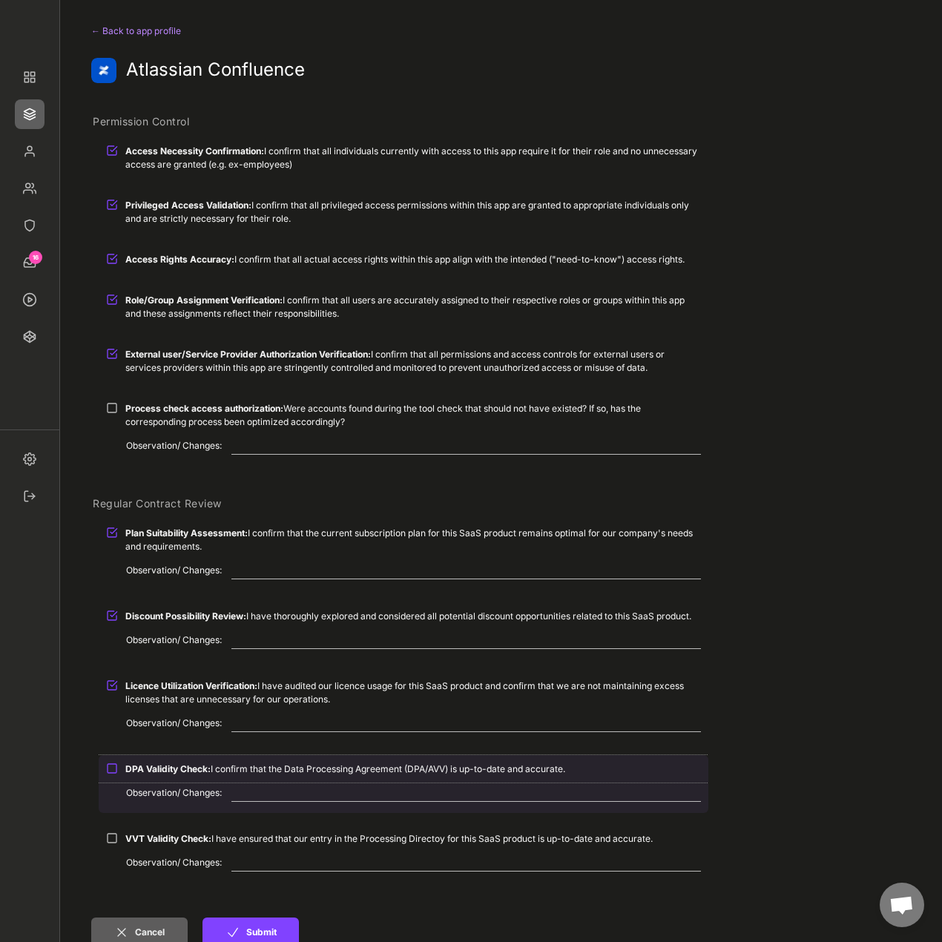
click at [163, 780] on div "DPA Validity Check: I confirm that the Data Processing Agreement (DPA/AVV) is u…" at bounding box center [404, 768] width 610 height 27
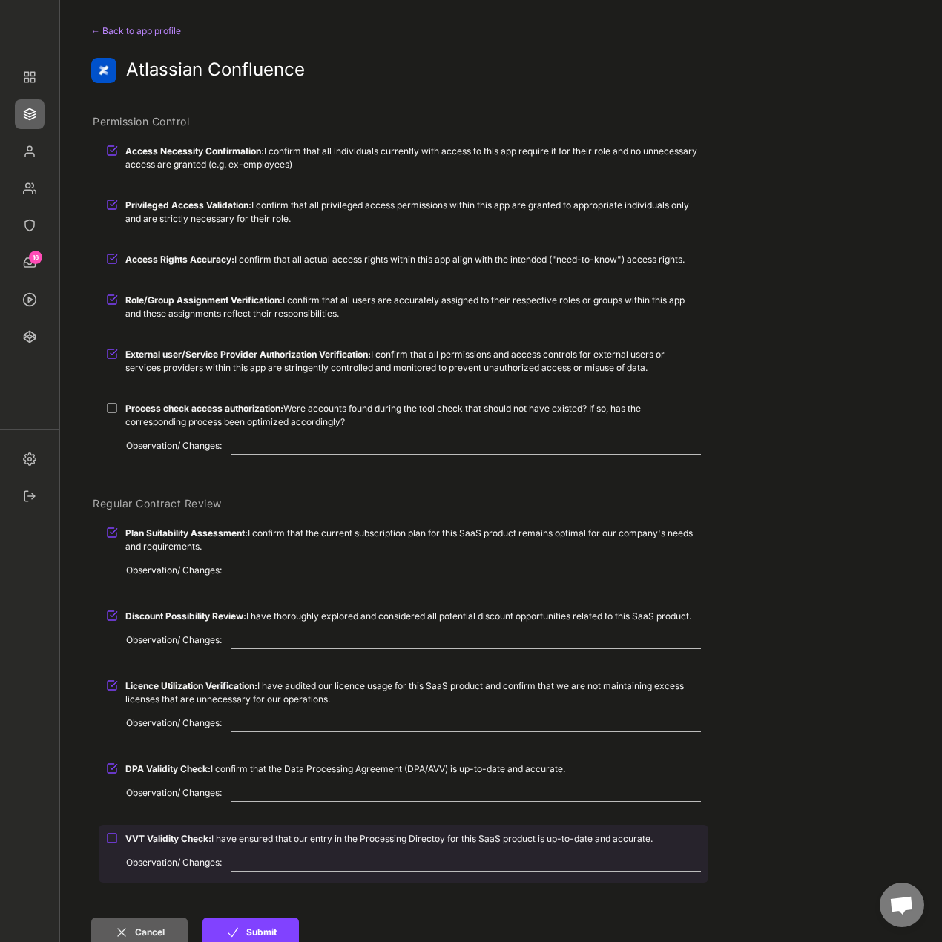
click at [160, 841] on strong "VVT Validity Check:" at bounding box center [168, 838] width 86 height 11
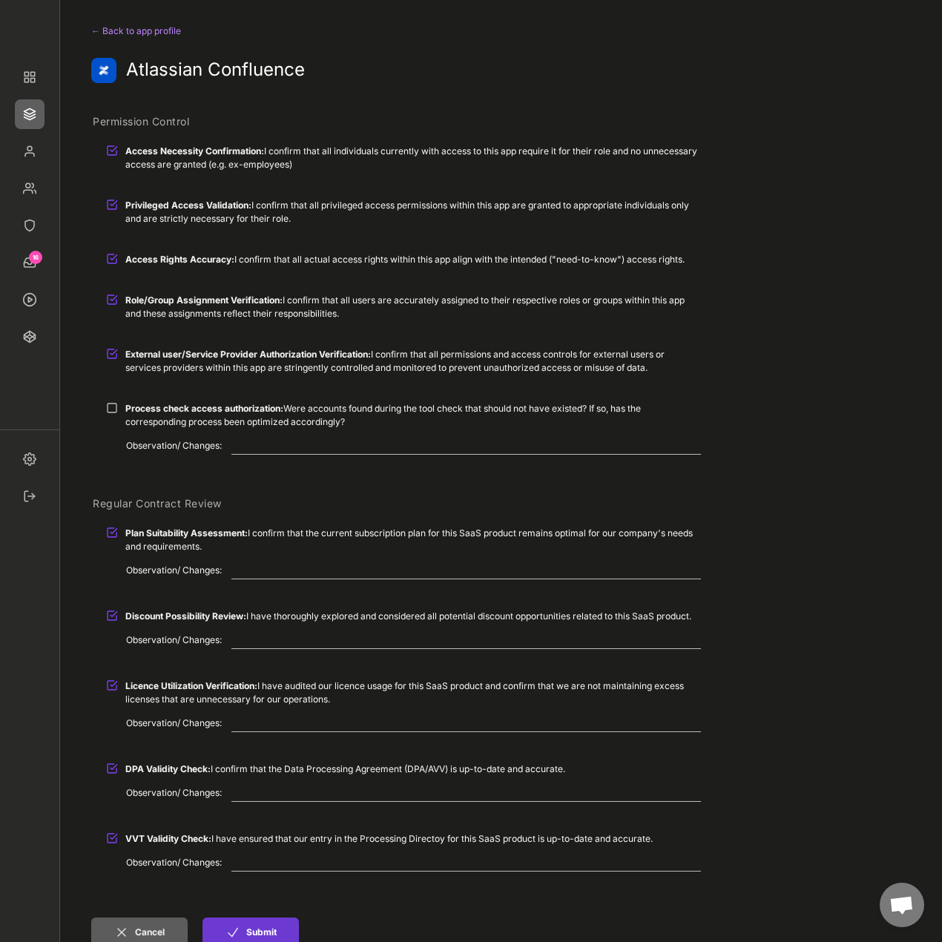
click at [276, 925] on button "Submit" at bounding box center [251, 933] width 96 height 30
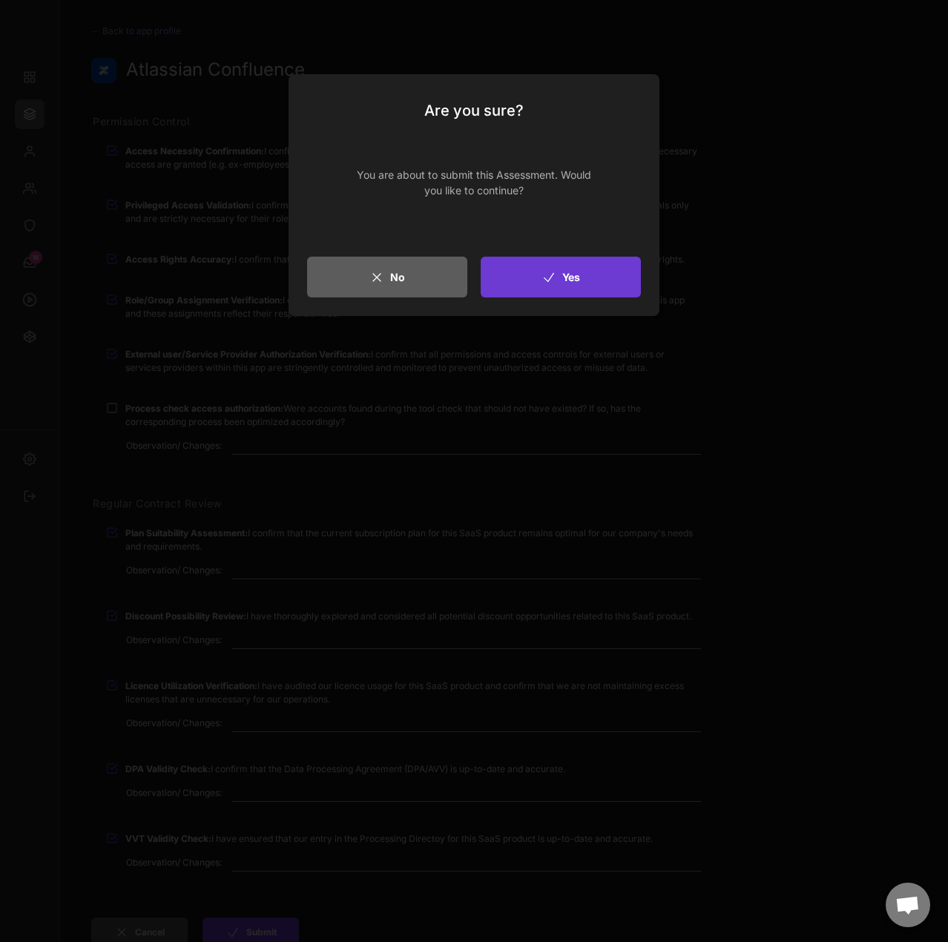
click at [604, 261] on button "Yes" at bounding box center [561, 277] width 160 height 41
